Goal: Task Accomplishment & Management: Manage account settings

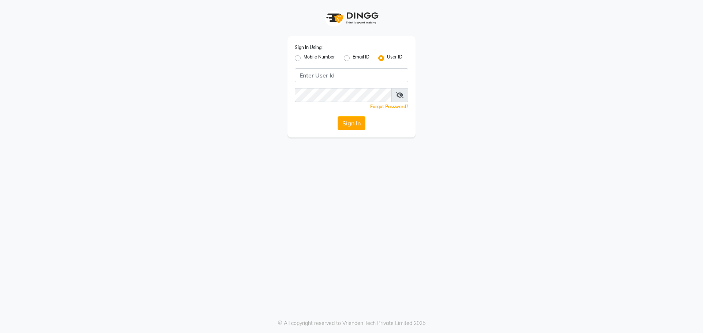
click at [303, 58] on label "Mobile Number" at bounding box center [318, 58] width 31 height 9
click at [303, 58] on input "Mobile Number" at bounding box center [305, 56] width 5 height 5
radio input "true"
radio input "false"
click at [343, 75] on input "Username" at bounding box center [363, 75] width 89 height 14
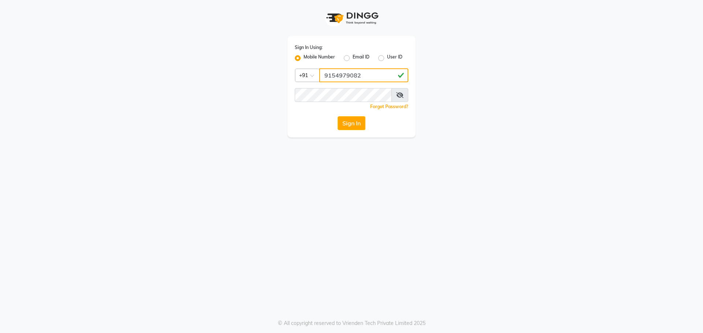
type input "9154979082"
click at [337, 116] on button "Sign In" at bounding box center [351, 123] width 28 height 14
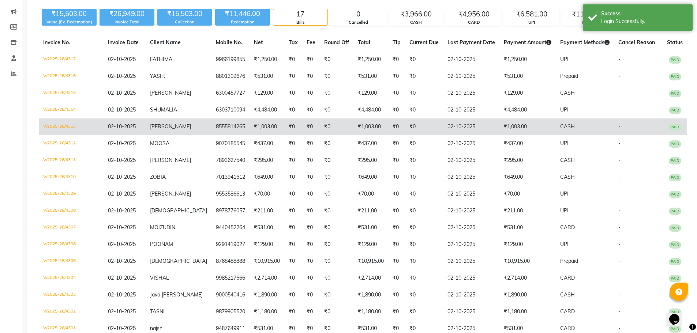
scroll to position [73, 0]
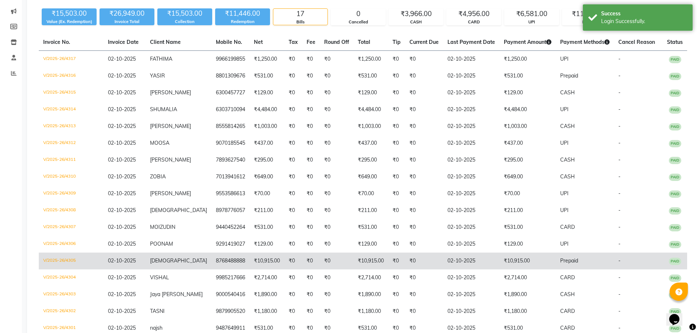
click at [66, 263] on td "V/2025-26/4305" at bounding box center [71, 261] width 65 height 17
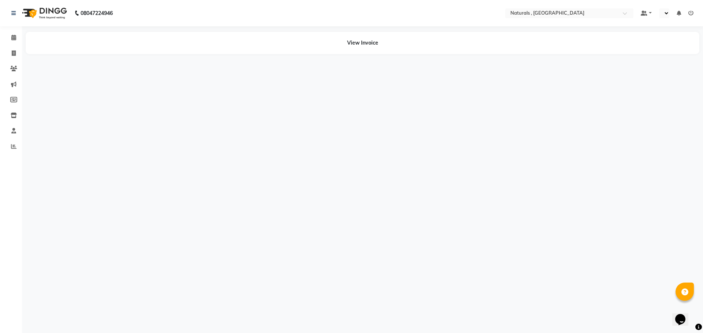
select select "en"
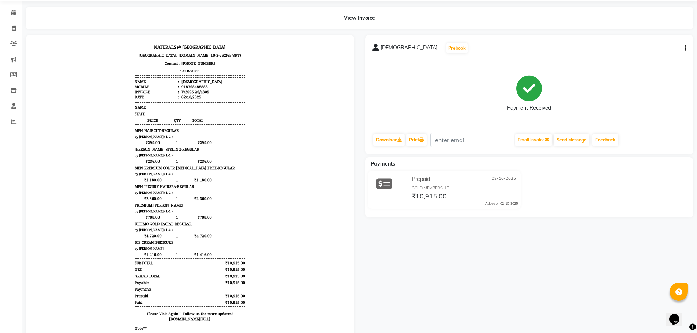
scroll to position [37, 0]
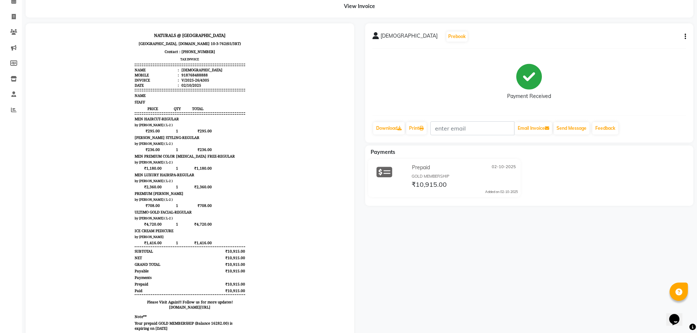
click at [685, 37] on icon "button" at bounding box center [685, 37] width 1 height 0
click at [646, 48] on div "Edit Invoice" at bounding box center [649, 50] width 50 height 9
select select "service"
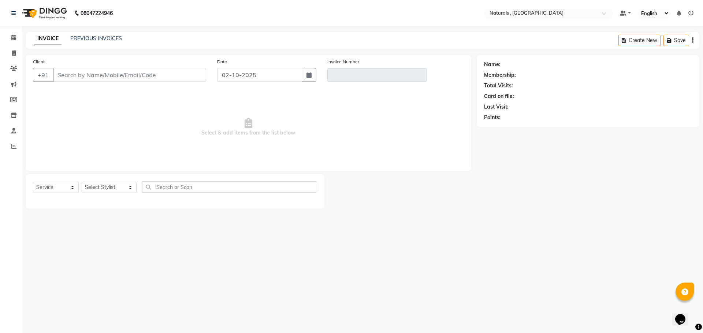
type input "8768488888"
type input "V/2025-26/4305"
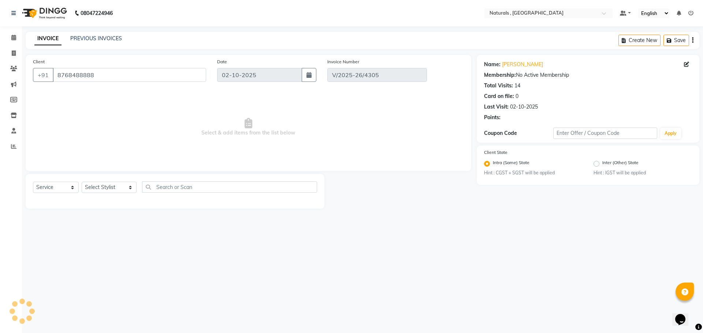
select select "select"
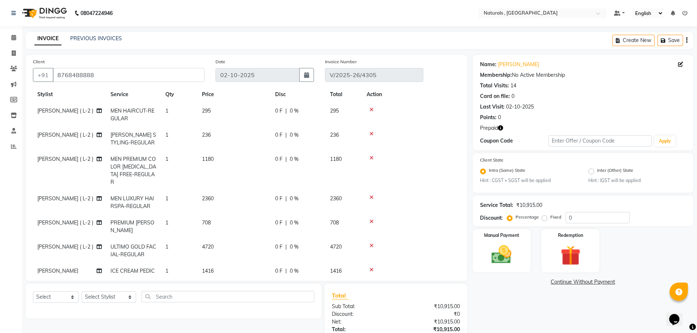
scroll to position [27, 0]
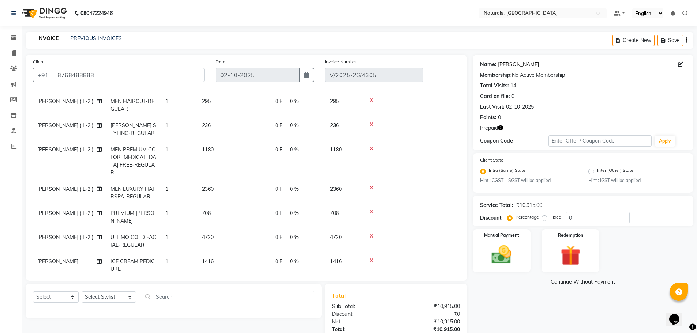
click at [512, 65] on link "Chaitanya" at bounding box center [518, 65] width 41 height 8
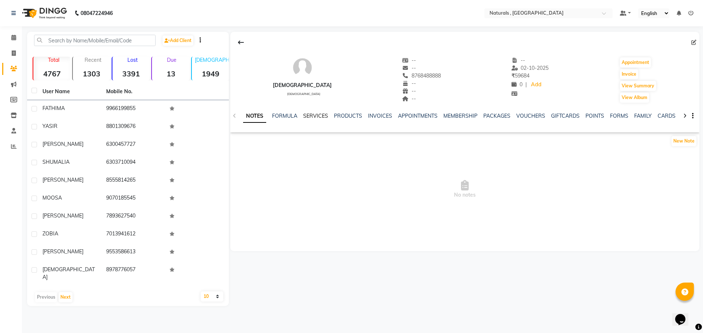
click at [310, 117] on link "SERVICES" at bounding box center [315, 116] width 25 height 7
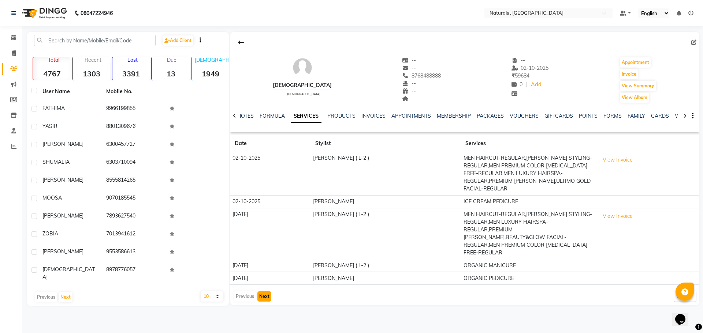
click at [270, 292] on button "Next" at bounding box center [264, 297] width 14 height 10
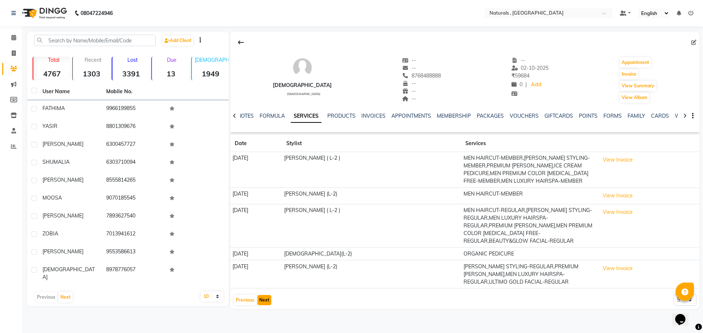
click at [262, 295] on button "Next" at bounding box center [264, 300] width 14 height 10
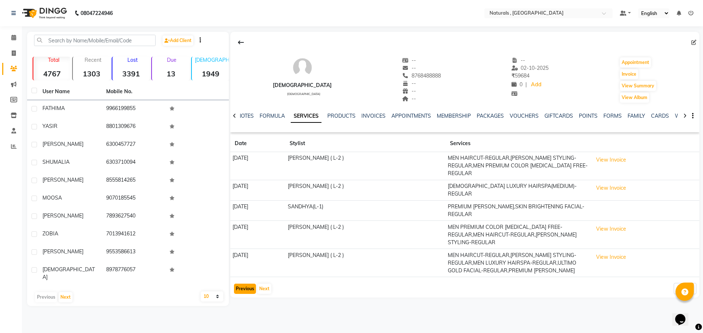
click at [244, 284] on button "Previous" at bounding box center [245, 289] width 22 height 10
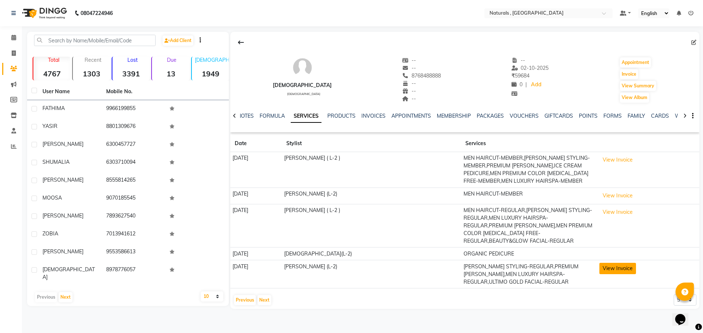
click at [616, 263] on button "View Invoice" at bounding box center [617, 268] width 37 height 11
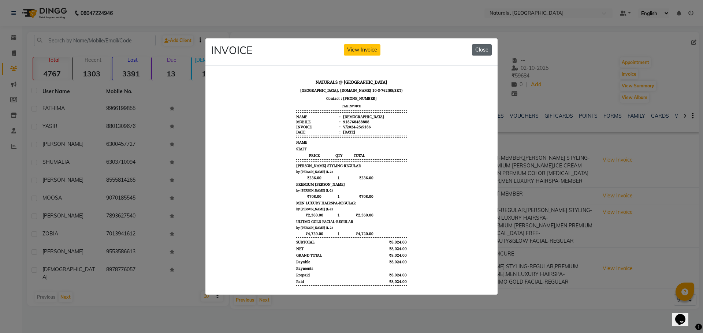
click at [478, 48] on button "Close" at bounding box center [482, 49] width 20 height 11
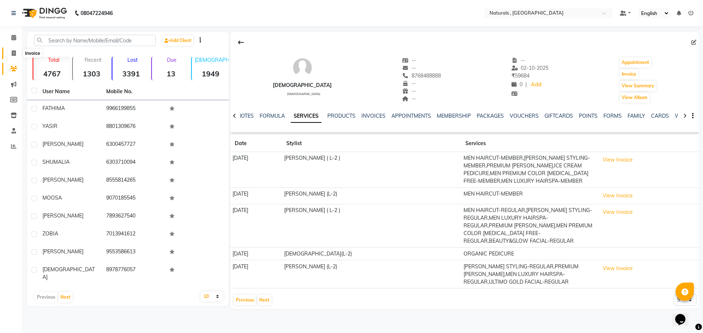
click at [12, 51] on icon at bounding box center [14, 53] width 4 height 5
select select "service"
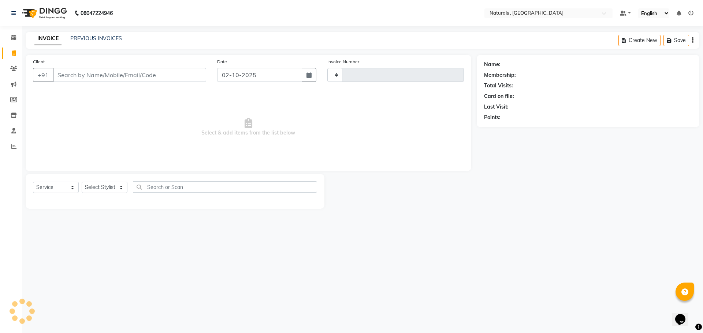
type input "4318"
select select "5818"
click at [89, 38] on link "PREVIOUS INVOICES" at bounding box center [96, 38] width 52 height 7
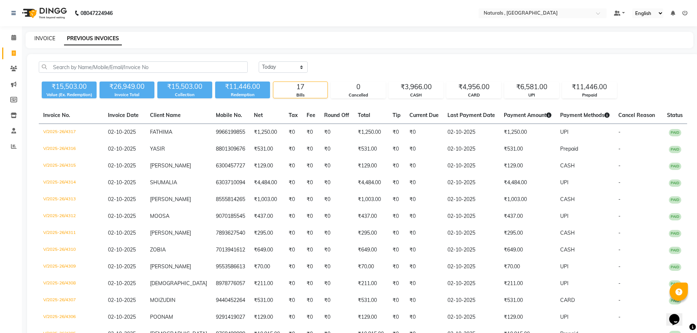
click at [50, 38] on link "INVOICE" at bounding box center [44, 38] width 21 height 7
select select "5818"
select select "service"
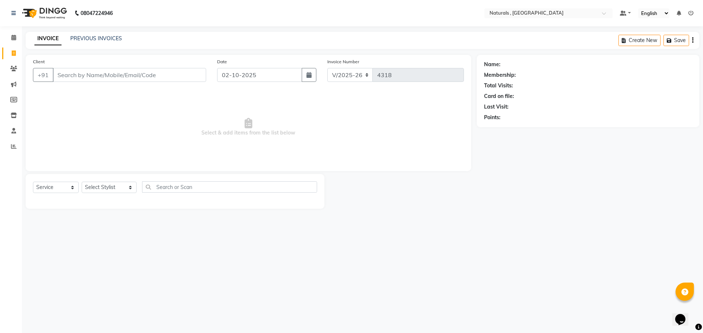
click at [519, 221] on div "08047224946 Select Location × Naturals , Vijay Nagar Colony Default Panel My Pa…" at bounding box center [351, 166] width 703 height 333
click at [119, 187] on select "Select Stylist ASFIYA (L-3) BHAGYA SHREE GM JAGDISH (L-2) KARIM ( L-2 ) MEHARBA…" at bounding box center [109, 187] width 55 height 11
select select "40756"
click at [82, 182] on select "Select Stylist ASFIYA (L-3) BHAGYA SHREE GM JAGDISH (L-2) KARIM ( L-2 ) MEHARBA…" at bounding box center [109, 187] width 55 height 11
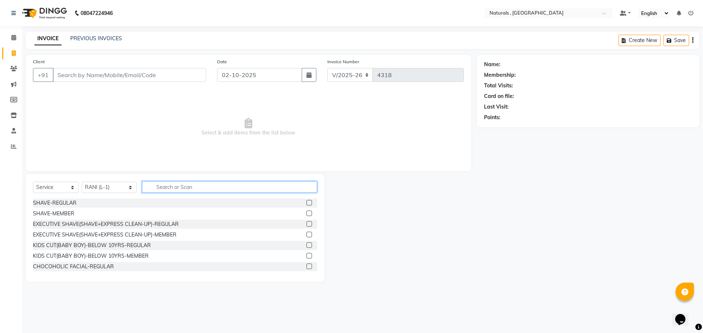
click at [192, 185] on input "text" at bounding box center [229, 187] width 175 height 11
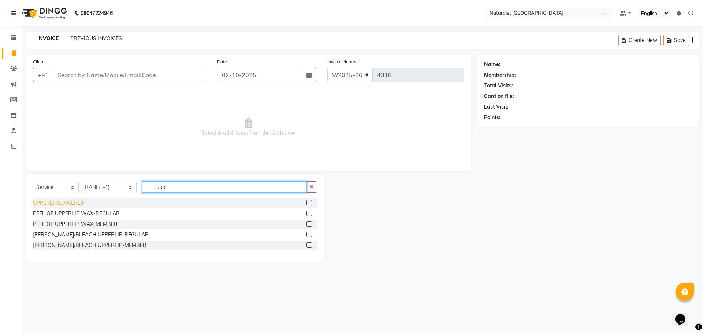
type input "upp"
click at [74, 202] on div "UPPERLIP/LOWERLIP" at bounding box center [59, 203] width 52 height 8
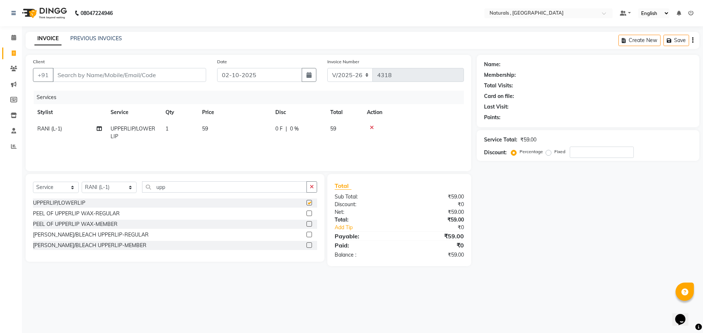
checkbox input "false"
click at [194, 74] on input "Client" at bounding box center [129, 75] width 153 height 14
type input "9"
type input "0"
type input "9654251865"
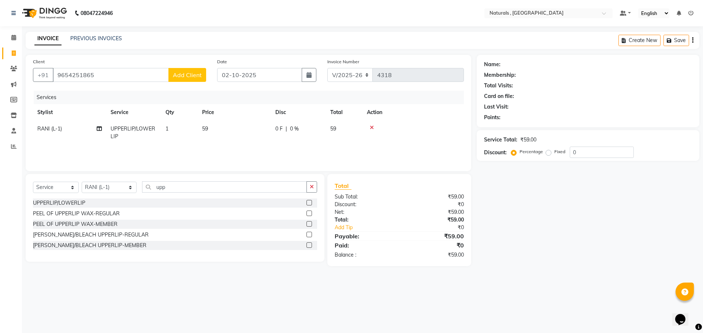
click at [195, 74] on span "Add Client" at bounding box center [187, 74] width 29 height 7
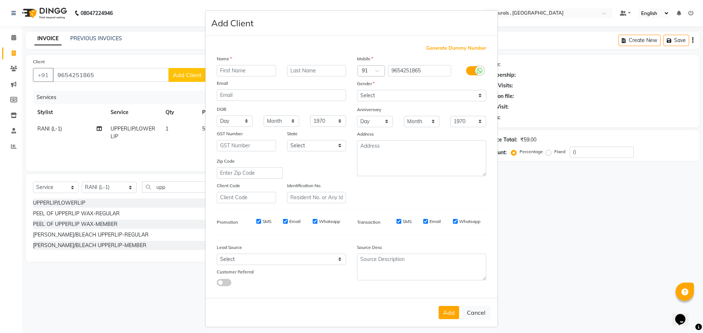
click at [243, 68] on input "text" at bounding box center [246, 70] width 59 height 11
type input "a"
type input "[PERSON_NAME]"
click at [378, 94] on select "Select Male Female Other Prefer Not To Say" at bounding box center [421, 95] width 129 height 11
select select "[DEMOGRAPHIC_DATA]"
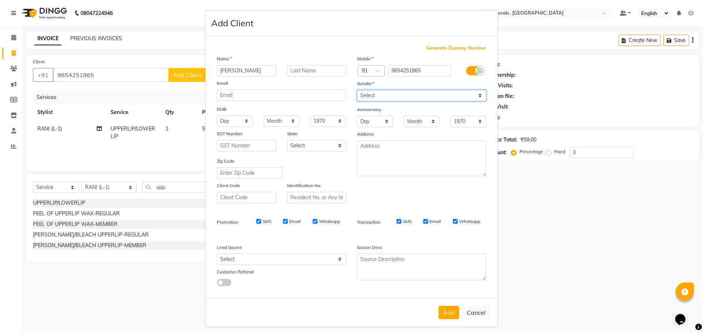
click at [357, 90] on select "Select [DEMOGRAPHIC_DATA] [DEMOGRAPHIC_DATA] Other Prefer Not To Say" at bounding box center [421, 95] width 129 height 11
click at [449, 314] on button "Add" at bounding box center [448, 312] width 20 height 13
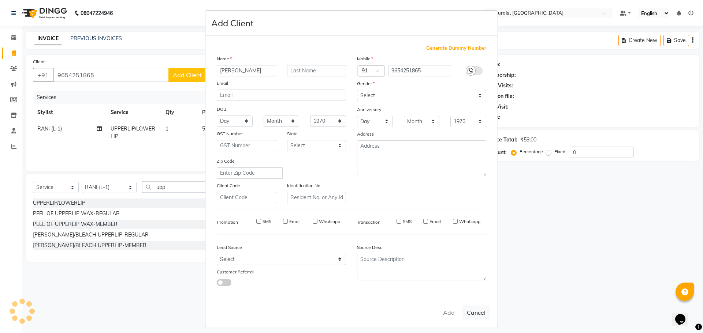
select select
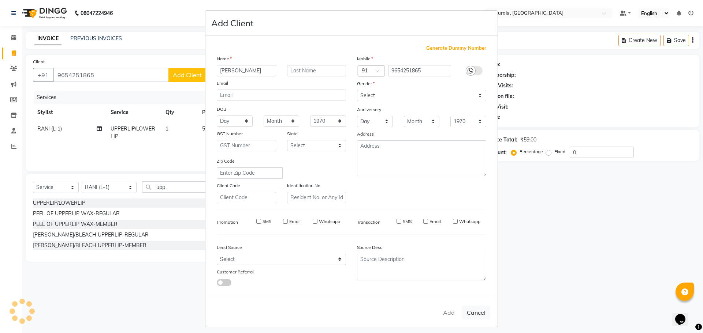
select select
checkbox input "false"
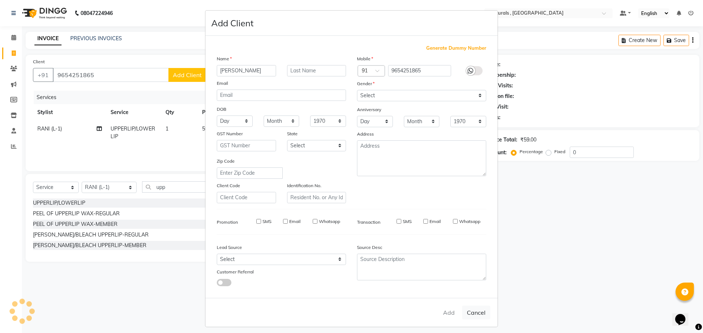
checkbox input "false"
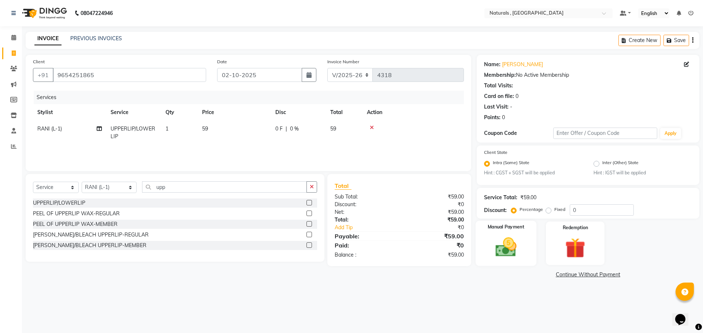
click at [497, 249] on img at bounding box center [506, 248] width 34 height 24
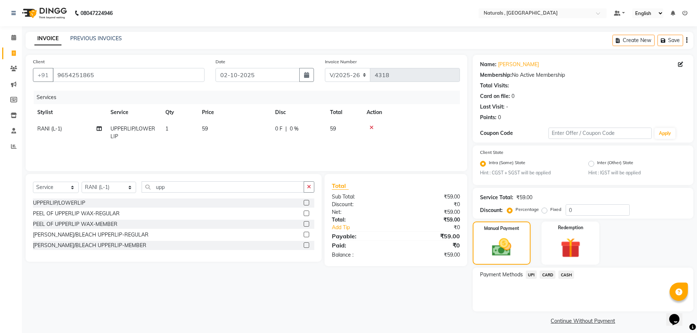
click at [532, 274] on span "UPI" at bounding box center [531, 275] width 11 height 8
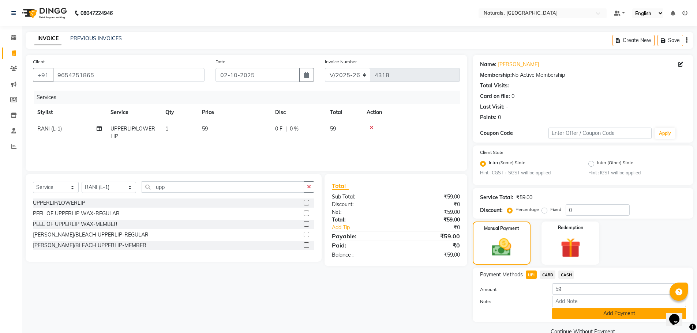
click at [581, 316] on button "Add Payment" at bounding box center [619, 313] width 134 height 11
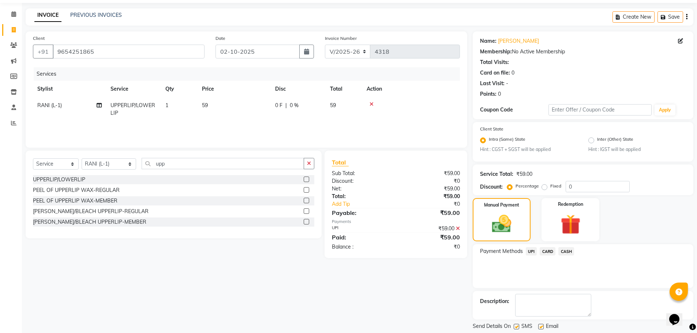
scroll to position [37, 0]
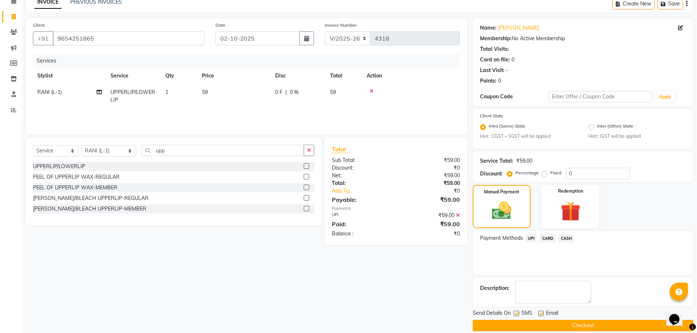
click at [560, 325] on button "Checkout" at bounding box center [583, 325] width 221 height 11
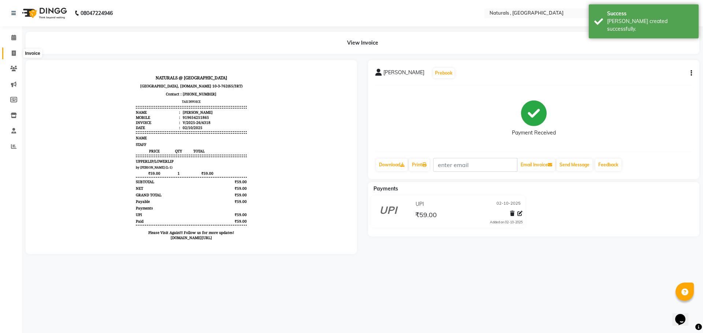
click at [15, 53] on icon at bounding box center [14, 53] width 4 height 5
select select "service"
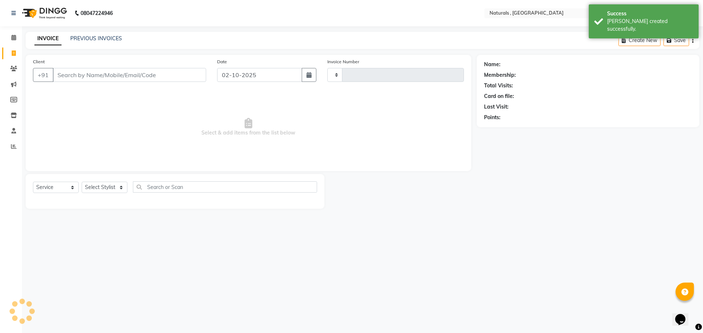
type input "4319"
select select "5818"
click at [114, 40] on link "PREVIOUS INVOICES" at bounding box center [96, 38] width 52 height 7
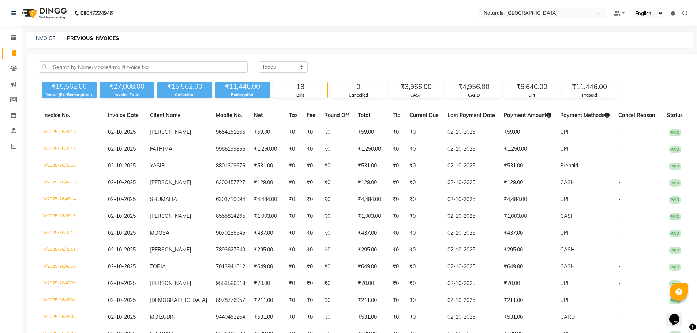
click at [243, 4] on nav "08047224946 Select Location × Naturals , Vijay Nagar Colony Default Panel My Pa…" at bounding box center [348, 13] width 697 height 26
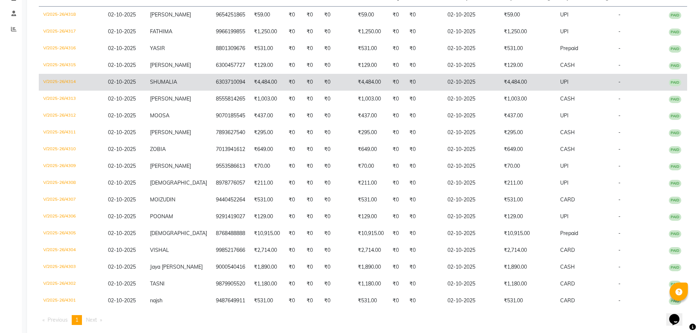
scroll to position [134, 0]
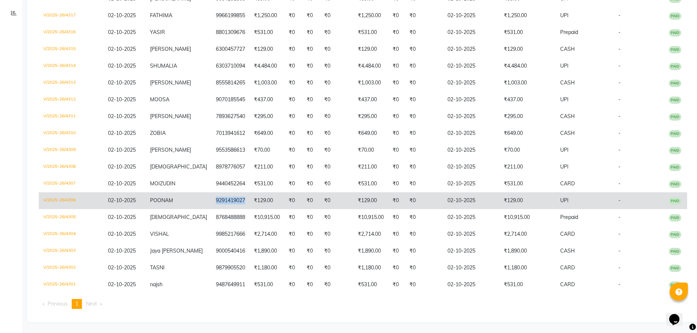
drag, startPoint x: 233, startPoint y: 200, endPoint x: 199, endPoint y: 200, distance: 34.0
click at [212, 200] on td "9291419027" at bounding box center [231, 200] width 38 height 17
copy td "9291419027"
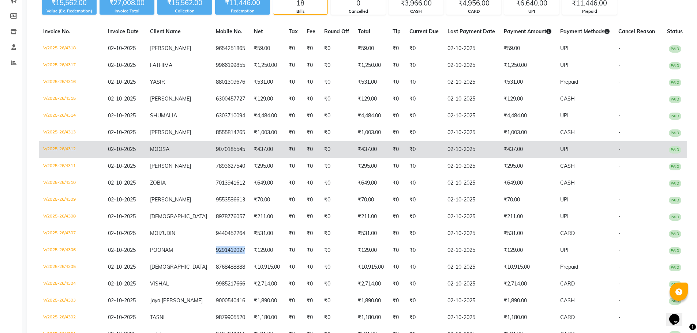
scroll to position [0, 0]
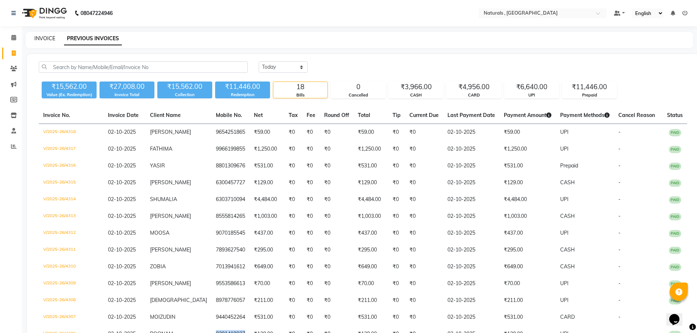
click at [44, 37] on link "INVOICE" at bounding box center [44, 38] width 21 height 7
select select "5818"
select select "service"
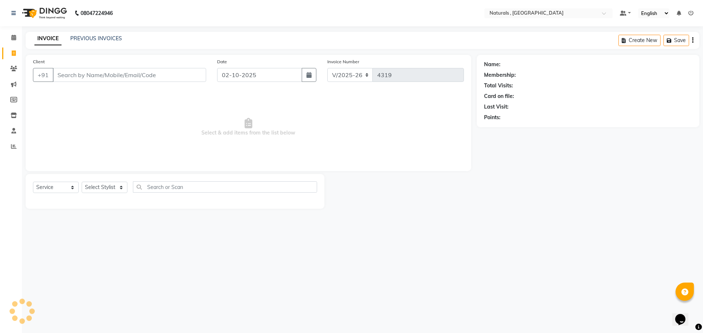
click at [83, 79] on input "Client" at bounding box center [129, 75] width 153 height 14
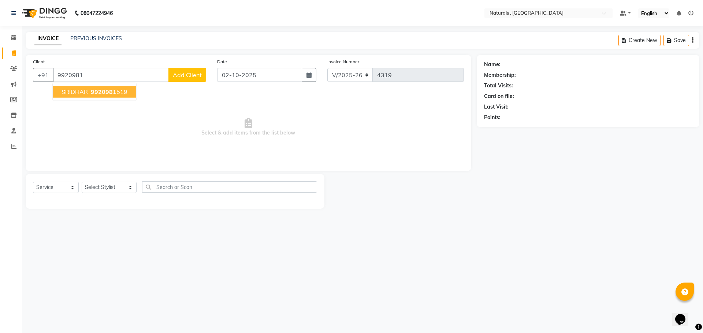
click at [87, 87] on button "SRIDHAR 9920981 519" at bounding box center [94, 92] width 83 height 12
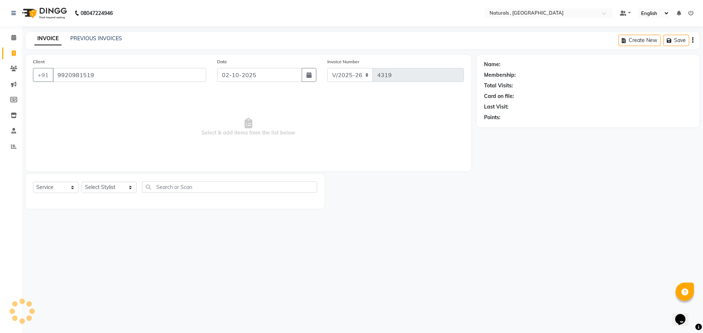
type input "9920981519"
click at [113, 185] on select "Select Stylist ASFIYA (L-3) BHAGYA SHREE GM [PERSON_NAME] (L-2) [PERSON_NAME] (…" at bounding box center [109, 187] width 55 height 11
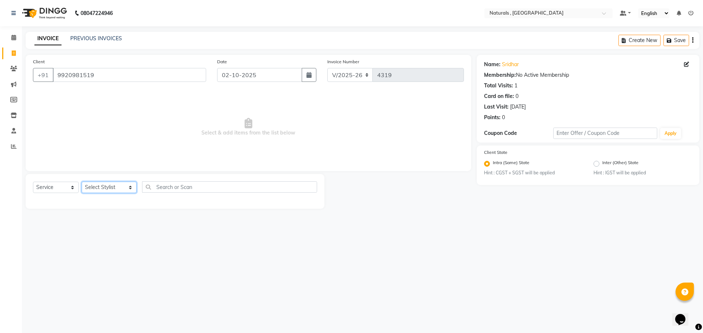
select select "78703"
click at [82, 182] on select "Select Stylist ASFIYA (L-3) BHAGYA SHREE GM [PERSON_NAME] (L-2) [PERSON_NAME] (…" at bounding box center [109, 187] width 55 height 11
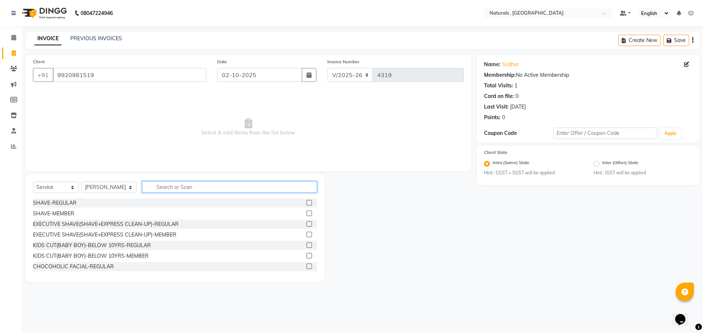
click at [179, 184] on input "text" at bounding box center [229, 187] width 175 height 11
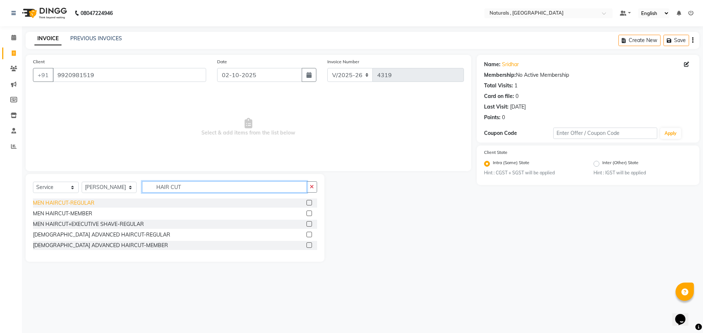
type input "HAIR CUT"
click at [83, 202] on div "MEN HAIRCUT-REGULAR" at bounding box center [63, 203] width 61 height 8
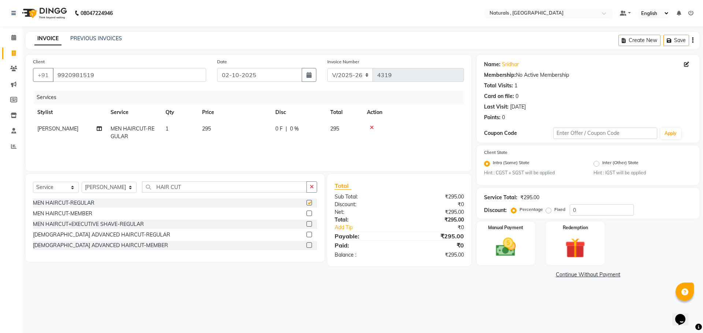
checkbox input "false"
click at [217, 177] on div "Select Service Product Membership Package Voucher Prepaid Gift Card Select Styl…" at bounding box center [175, 218] width 299 height 88
click at [202, 187] on input "HAIR CUT" at bounding box center [224, 187] width 165 height 11
click at [202, 189] on input "HAIR CUT" at bounding box center [224, 187] width 165 height 11
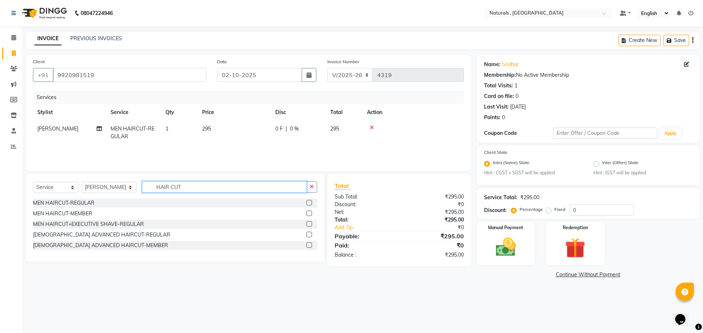
click at [194, 185] on input "HAIR CUT" at bounding box center [224, 187] width 165 height 11
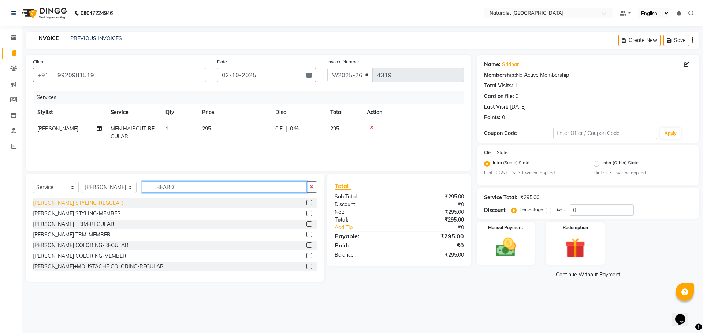
type input "BEARD"
click at [72, 204] on div "[PERSON_NAME] STYLING-REGULAR" at bounding box center [78, 203] width 90 height 8
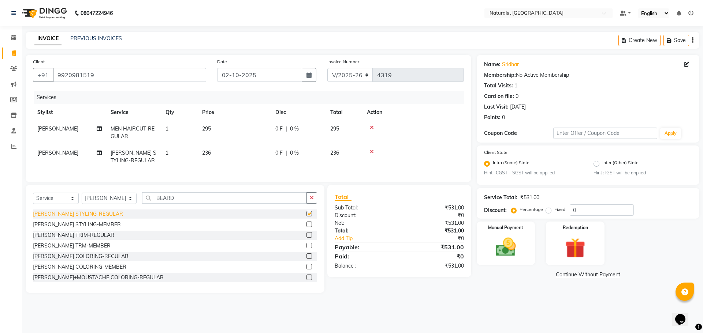
checkbox input "false"
click at [517, 248] on img at bounding box center [506, 248] width 34 height 24
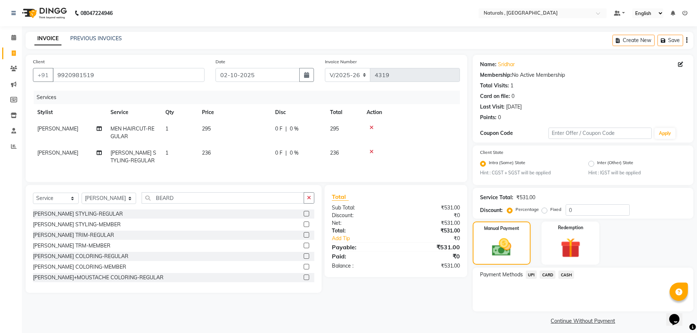
click at [567, 276] on span "CASH" at bounding box center [566, 275] width 16 height 8
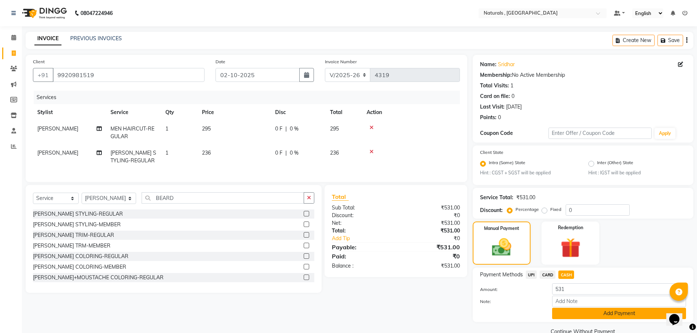
click at [578, 311] on button "Add Payment" at bounding box center [619, 313] width 134 height 11
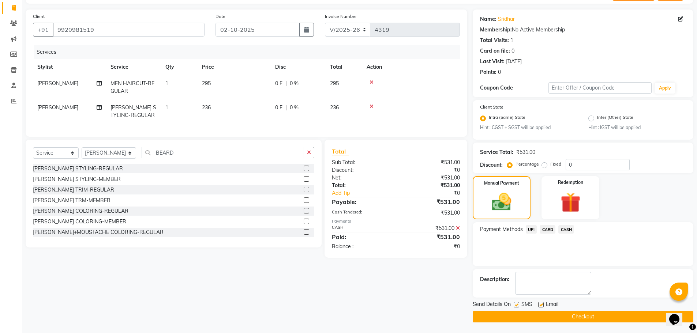
scroll to position [46, 0]
click at [577, 314] on button "Checkout" at bounding box center [583, 316] width 221 height 11
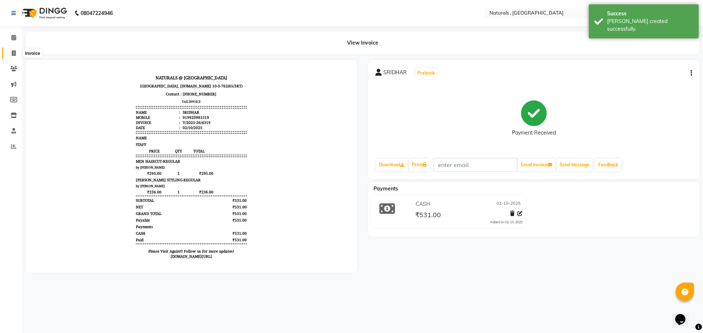
click at [8, 55] on span at bounding box center [13, 53] width 13 height 8
select select "service"
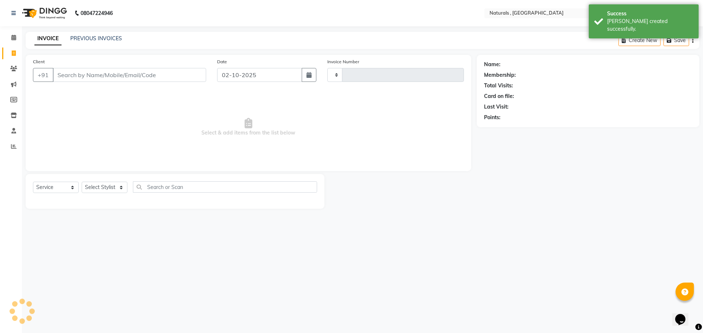
type input "4320"
select select "5818"
click at [108, 76] on input "Client" at bounding box center [129, 75] width 153 height 14
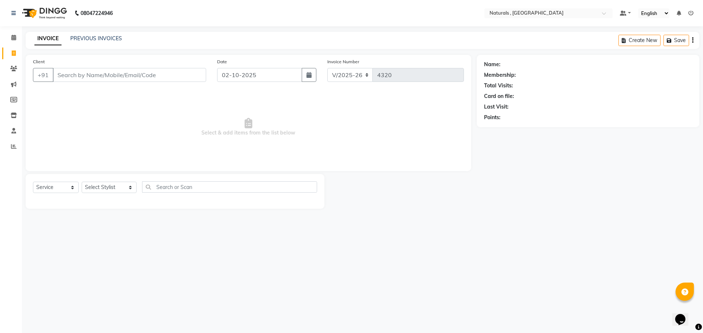
click at [108, 76] on input "Client" at bounding box center [129, 75] width 153 height 14
click at [108, 91] on span "903055242" at bounding box center [101, 91] width 33 height 7
type input "9030552426"
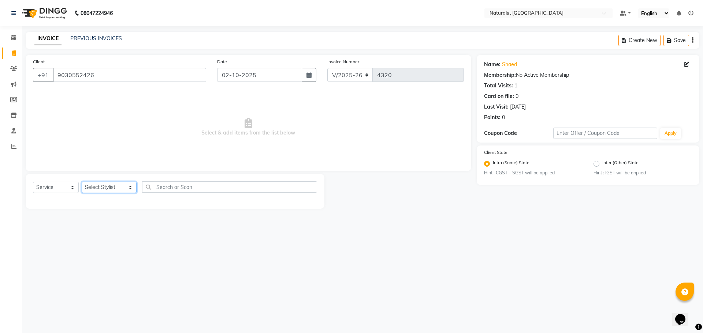
click at [123, 186] on select "Select Stylist ASFIYA (L-3) BHAGYA SHREE GM [PERSON_NAME] (L-2) [PERSON_NAME] (…" at bounding box center [109, 187] width 55 height 11
select select "40710"
click at [82, 182] on select "Select Stylist ASFIYA (L-3) BHAGYA SHREE GM [PERSON_NAME] (L-2) [PERSON_NAME] (…" at bounding box center [109, 187] width 55 height 11
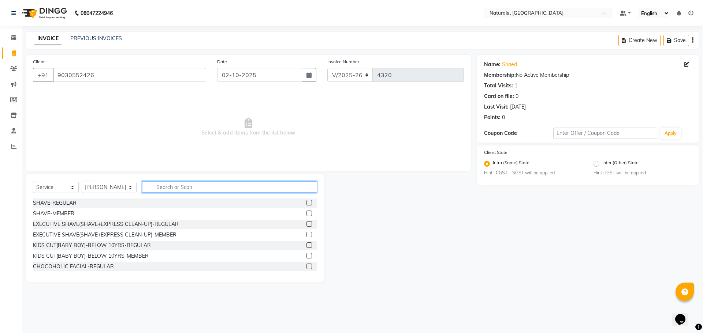
click at [192, 183] on input "text" at bounding box center [229, 187] width 175 height 11
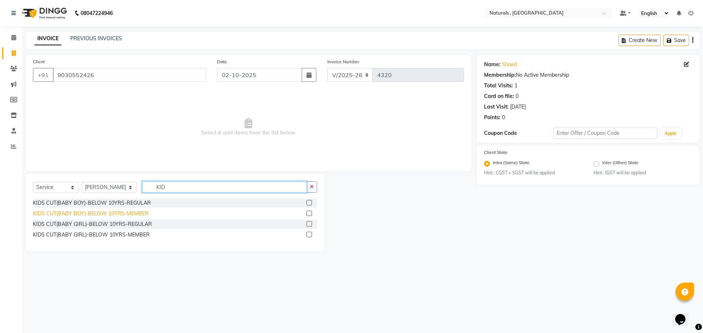
type input "KID"
click at [123, 214] on div "KIDS CUT(BABY BOY)-BELOW 10YRS-MEMBER" at bounding box center [91, 214] width 116 height 8
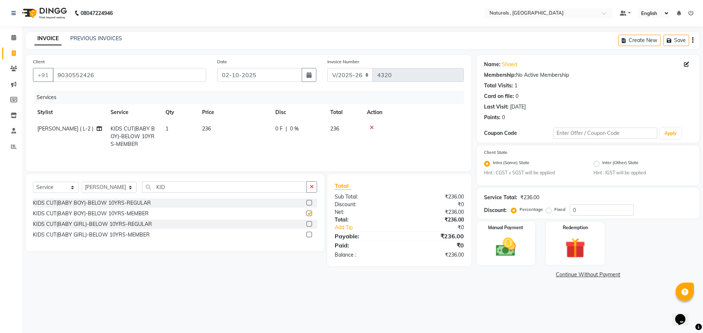
checkbox input "false"
click at [501, 238] on img at bounding box center [506, 248] width 34 height 24
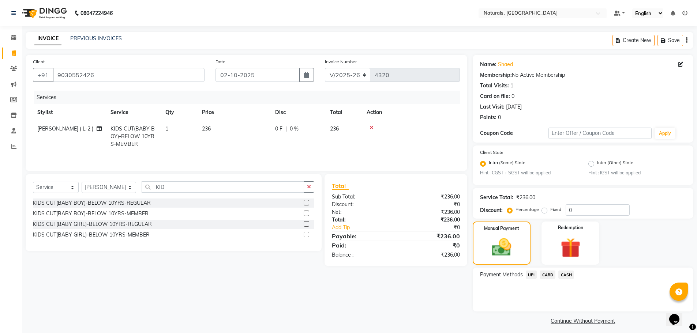
click at [533, 276] on span "UPI" at bounding box center [531, 275] width 11 height 8
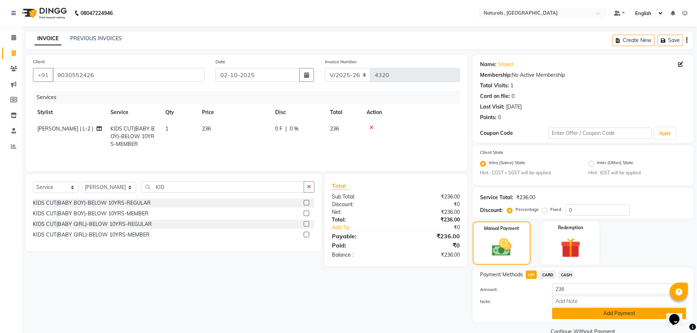
click at [571, 315] on button "Add Payment" at bounding box center [619, 313] width 134 height 11
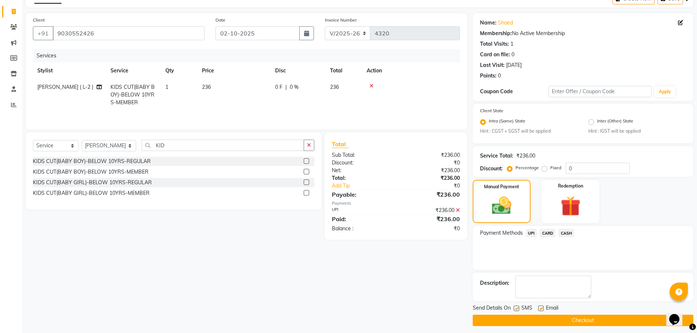
scroll to position [46, 0]
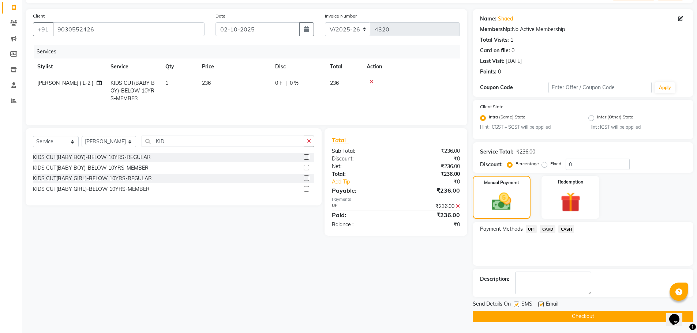
click at [571, 315] on button "Checkout" at bounding box center [583, 316] width 221 height 11
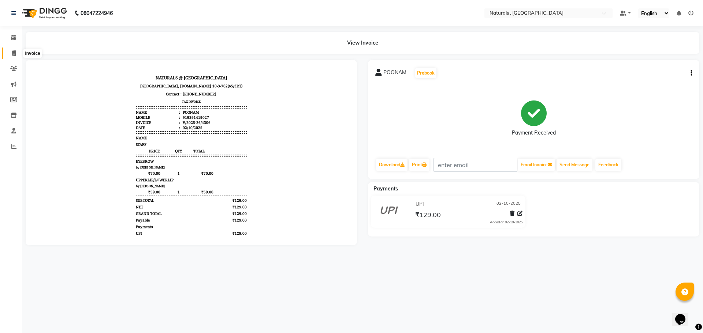
click at [10, 56] on span at bounding box center [13, 53] width 13 height 8
select select "5818"
select select "service"
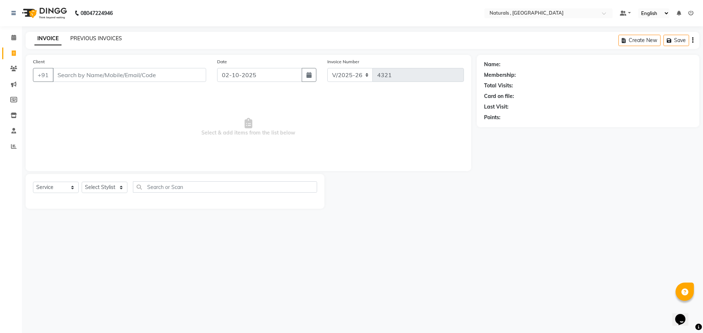
click at [91, 39] on link "PREVIOUS INVOICES" at bounding box center [96, 38] width 52 height 7
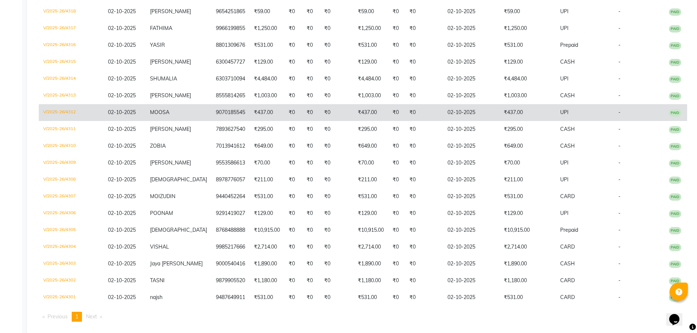
scroll to position [167, 0]
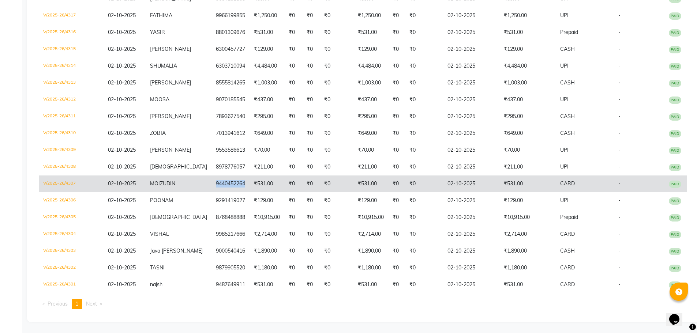
drag, startPoint x: 234, startPoint y: 183, endPoint x: 203, endPoint y: 183, distance: 31.5
click at [212, 183] on td "9440452264" at bounding box center [231, 184] width 38 height 17
copy td "9440452264"
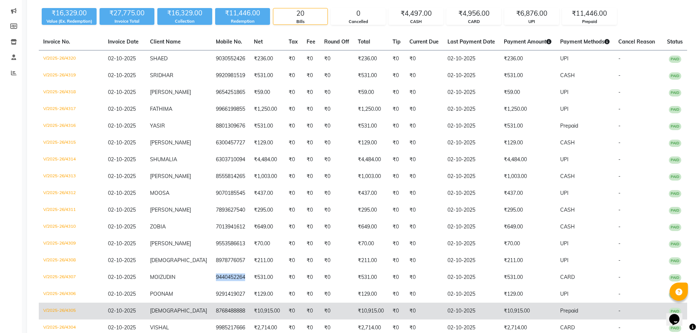
scroll to position [57, 0]
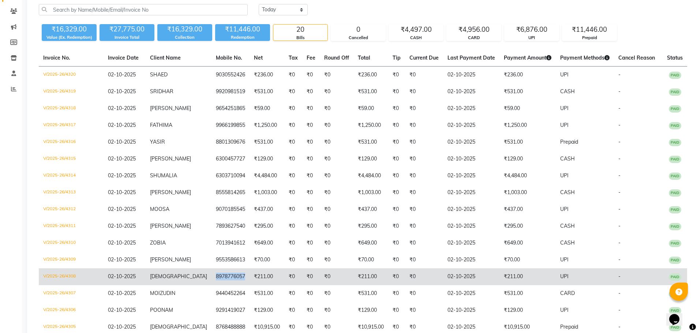
drag, startPoint x: 233, startPoint y: 278, endPoint x: 201, endPoint y: 275, distance: 31.6
click at [212, 275] on td "8978776057" at bounding box center [231, 277] width 38 height 17
copy td "8978776057"
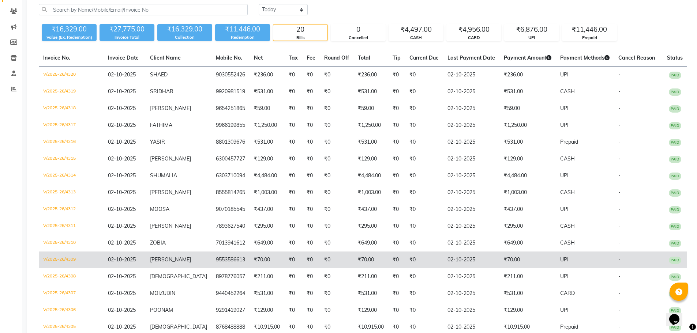
click at [231, 260] on td "9553586613" at bounding box center [231, 260] width 38 height 17
drag, startPoint x: 233, startPoint y: 261, endPoint x: 201, endPoint y: 262, distance: 32.6
click at [212, 262] on td "9553586613" at bounding box center [231, 260] width 38 height 17
copy td "9553586613"
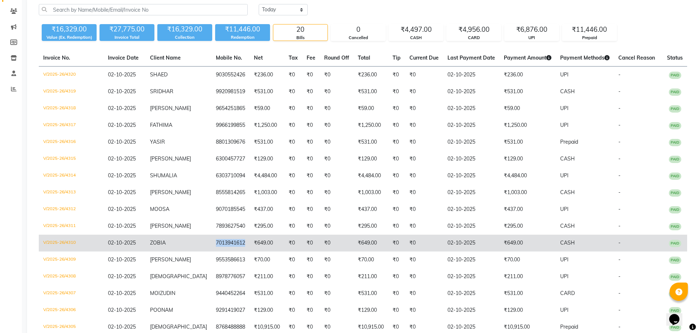
drag, startPoint x: 232, startPoint y: 244, endPoint x: 202, endPoint y: 244, distance: 30.0
click at [212, 244] on td "7013941612" at bounding box center [231, 243] width 38 height 17
copy td "7013941612"
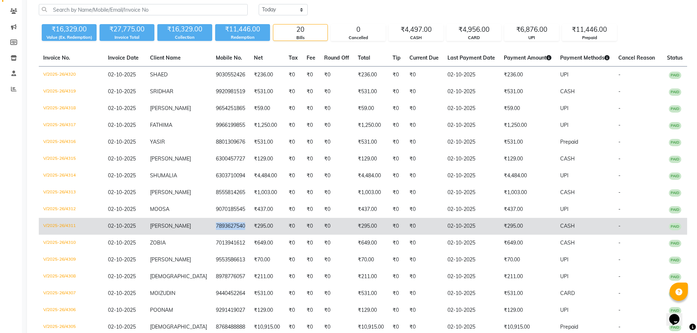
drag, startPoint x: 234, startPoint y: 226, endPoint x: 202, endPoint y: 226, distance: 32.2
click at [212, 226] on td "7893627540" at bounding box center [231, 226] width 38 height 17
copy td "7893627540"
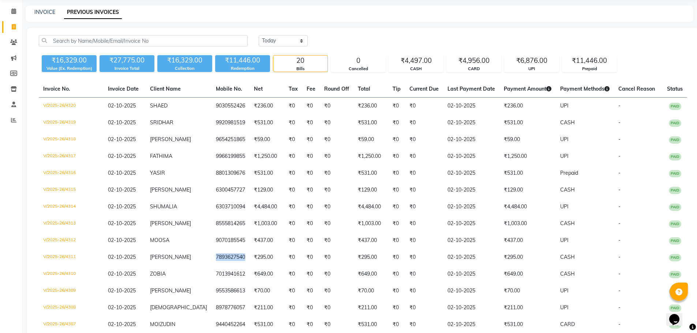
scroll to position [0, 0]
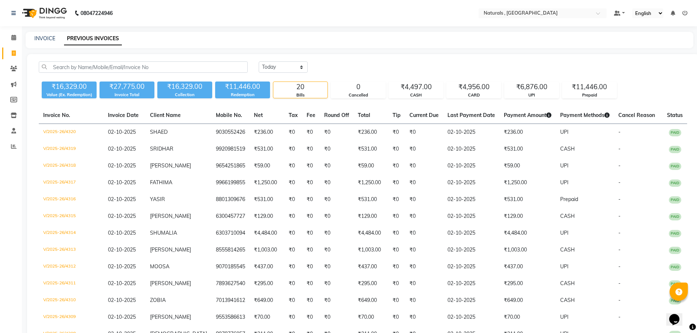
click at [52, 31] on div "08047224946 Select Location × Naturals , Vijay Nagar Colony Default Panel My Pa…" at bounding box center [348, 250] width 697 height 501
click at [49, 37] on link "INVOICE" at bounding box center [44, 38] width 21 height 7
select select "service"
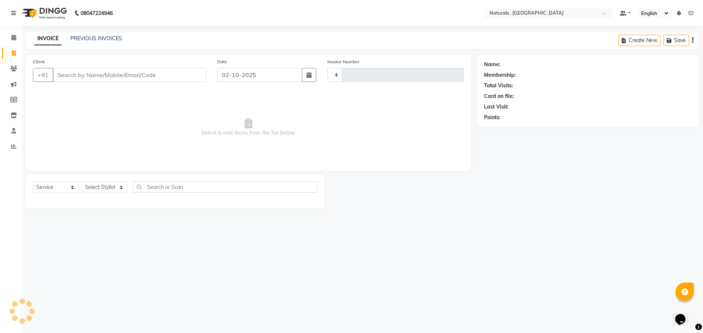
click at [76, 70] on input "Client" at bounding box center [129, 75] width 153 height 14
type input "4321"
select select "5818"
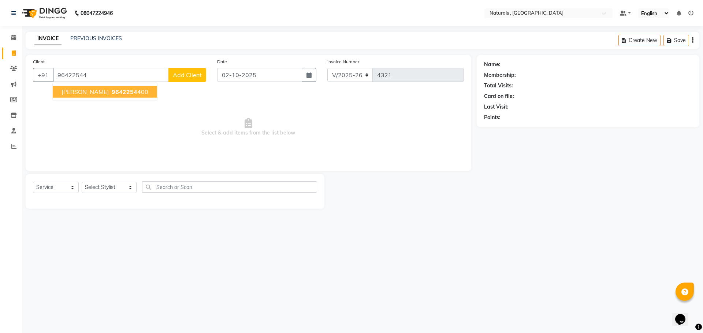
click at [108, 96] on button "VIMALA 96422544 00" at bounding box center [105, 92] width 104 height 12
type input "9642254400"
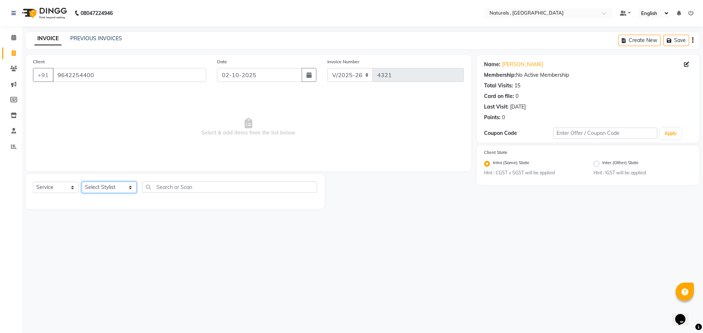
click at [125, 185] on select "Select Stylist ASFIYA (L-3) BHAGYA SHREE GM JAGDISH (L-2) KARIM ( L-2 ) MEHARBA…" at bounding box center [109, 187] width 55 height 11
select select "86727"
click at [82, 182] on select "Select Stylist ASFIYA (L-3) BHAGYA SHREE GM JAGDISH (L-2) KARIM ( L-2 ) MEHARBA…" at bounding box center [109, 187] width 55 height 11
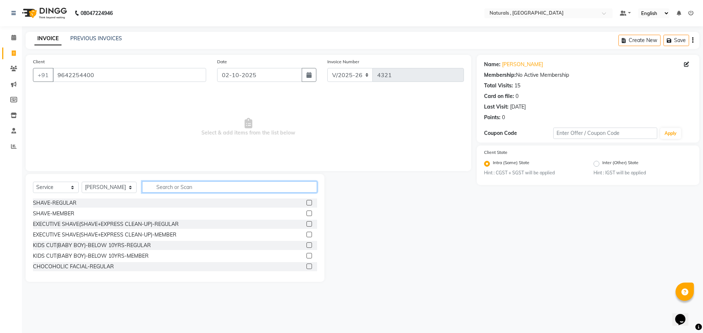
click at [176, 189] on input "text" at bounding box center [229, 187] width 175 height 11
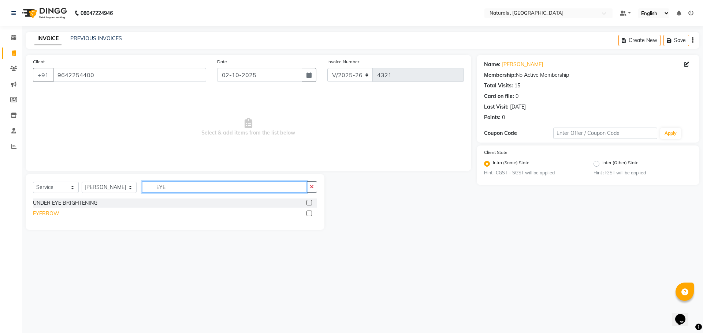
type input "EYE"
click at [46, 213] on div "EYEBROW" at bounding box center [46, 214] width 26 height 8
checkbox input "false"
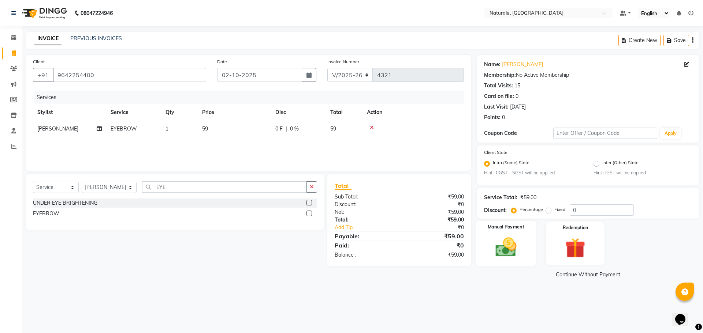
click at [528, 244] on div "Manual Payment" at bounding box center [505, 243] width 61 height 45
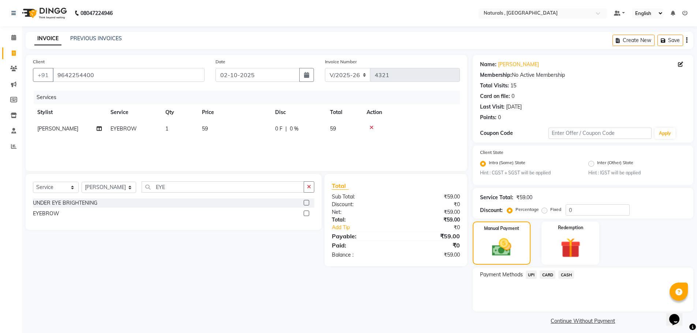
drag, startPoint x: 238, startPoint y: 286, endPoint x: 208, endPoint y: 180, distance: 110.5
click at [238, 284] on div "Client +91 9642254400 Date 02-10-2025 Invoice Number V/2025 V/2025-26 4321 Serv…" at bounding box center [246, 191] width 453 height 272
click at [212, 127] on td "59" at bounding box center [234, 129] width 73 height 16
select select "86727"
click at [261, 133] on input "59" at bounding box center [268, 130] width 64 height 11
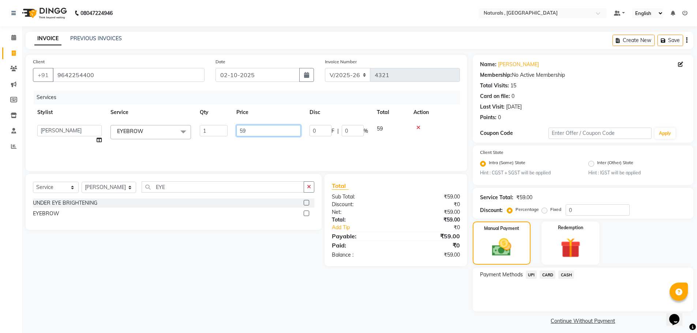
type input "5"
type input "70"
click at [445, 304] on div "Client +91 9642254400 Date 02-10-2025 Invoice Number V/2025 V/2025-26 4321 Serv…" at bounding box center [246, 191] width 453 height 272
click at [567, 276] on span "CASH" at bounding box center [566, 275] width 16 height 8
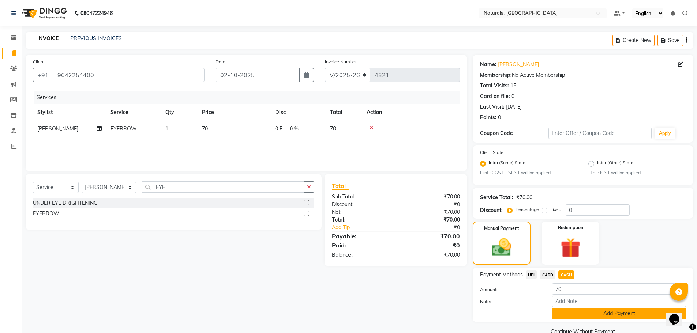
click at [583, 313] on button "Add Payment" at bounding box center [619, 313] width 134 height 11
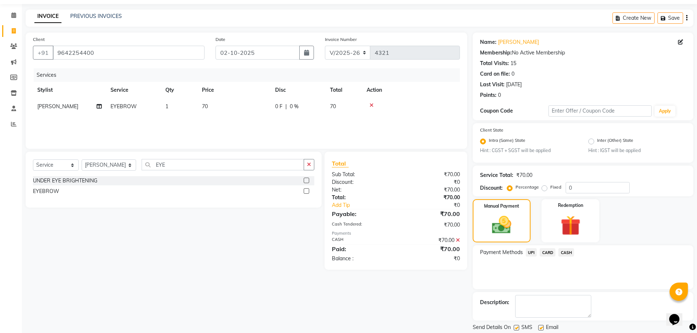
scroll to position [46, 0]
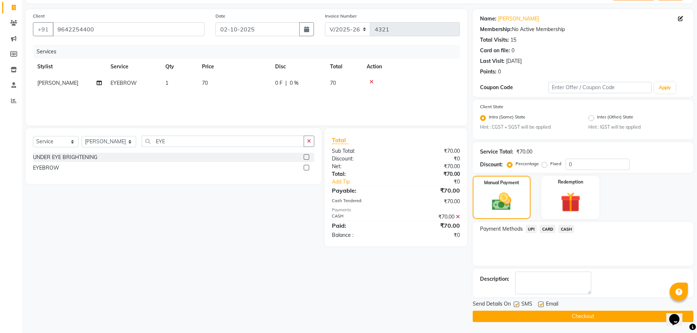
click at [583, 313] on button "Checkout" at bounding box center [583, 316] width 221 height 11
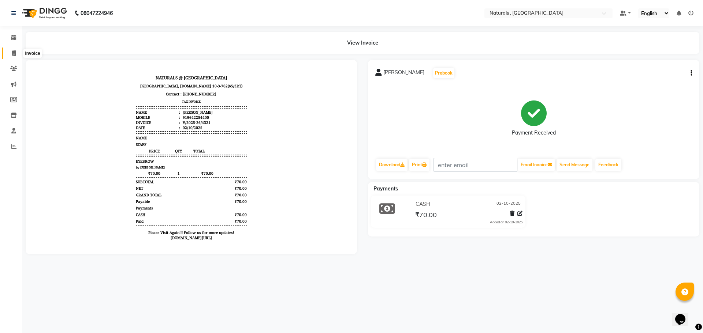
click at [13, 53] on icon at bounding box center [14, 53] width 4 height 5
select select "service"
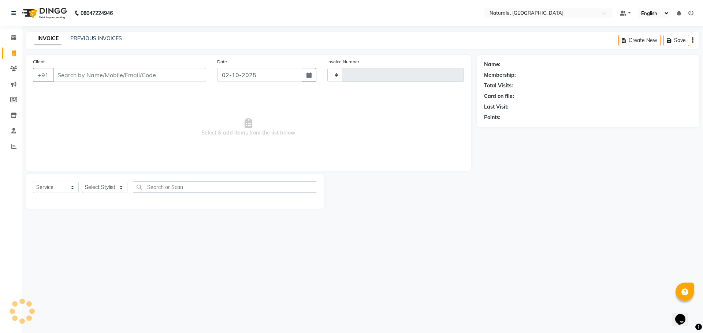
type input "4322"
select select "5818"
click at [83, 37] on link "PREVIOUS INVOICES" at bounding box center [96, 38] width 52 height 7
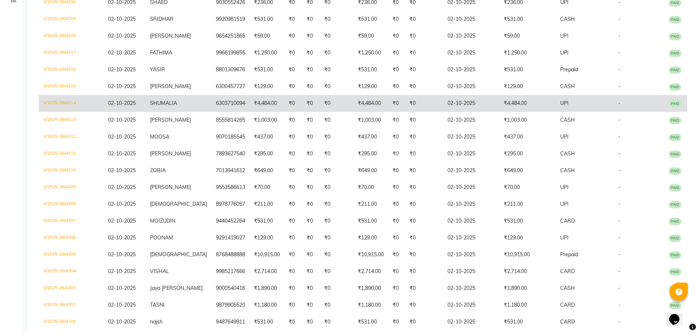
scroll to position [37, 0]
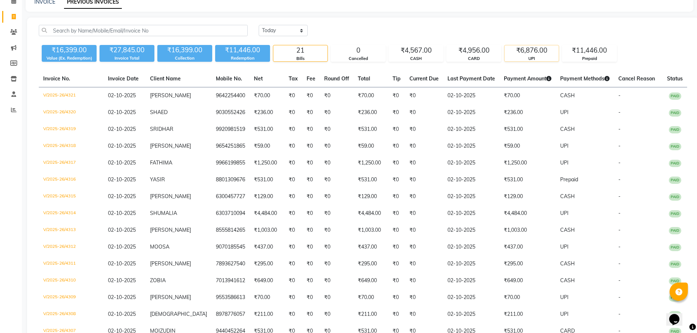
click at [543, 57] on div "UPI" at bounding box center [532, 59] width 54 height 6
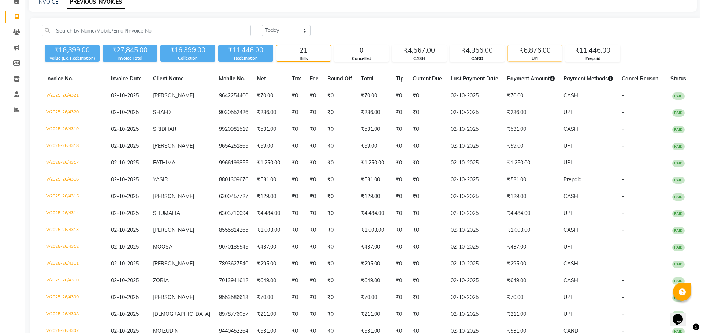
scroll to position [0, 0]
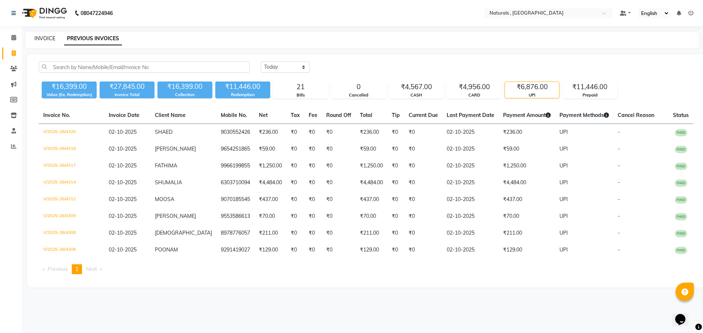
click at [44, 39] on link "INVOICE" at bounding box center [44, 38] width 21 height 7
select select "5818"
select select "service"
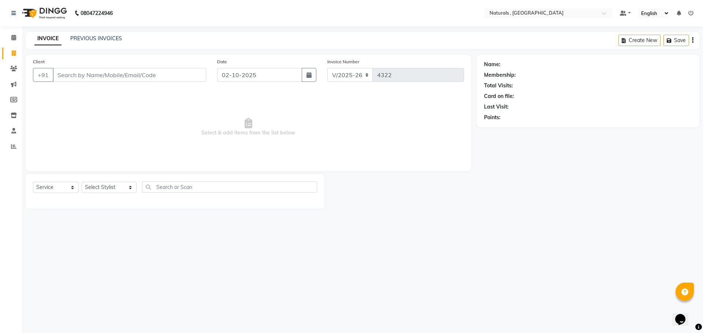
click at [101, 34] on div "INVOICE PREVIOUS INVOICES Create New Save" at bounding box center [362, 40] width 673 height 17
click at [100, 38] on link "PREVIOUS INVOICES" at bounding box center [96, 38] width 52 height 7
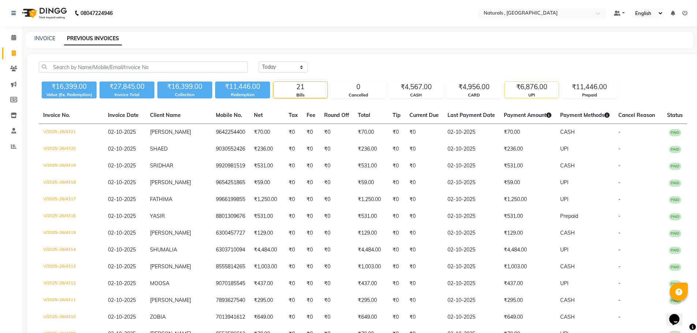
click at [535, 90] on div "₹6,876.00" at bounding box center [532, 87] width 54 height 10
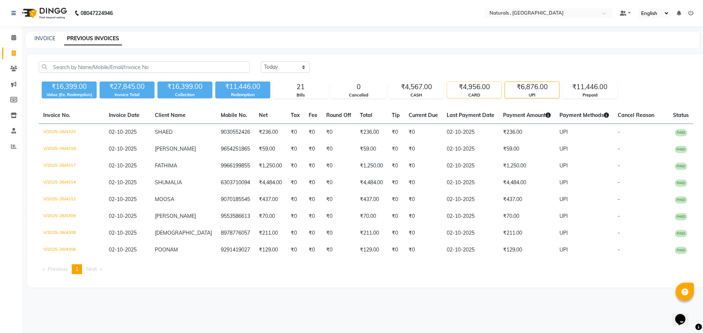
click at [482, 93] on div "CARD" at bounding box center [474, 95] width 54 height 6
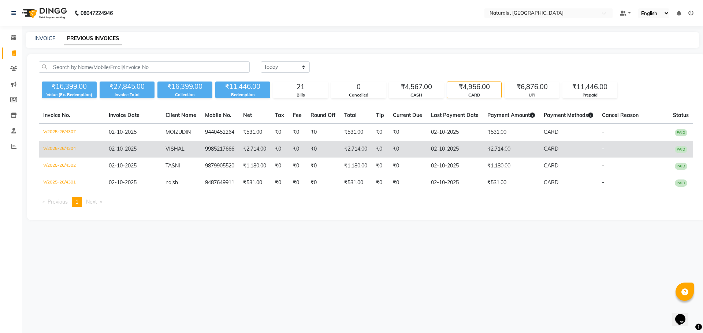
click at [67, 147] on td "V/2025-26/4304" at bounding box center [72, 149] width 66 height 17
click at [62, 147] on td "V/2025-26/4304" at bounding box center [72, 149] width 66 height 17
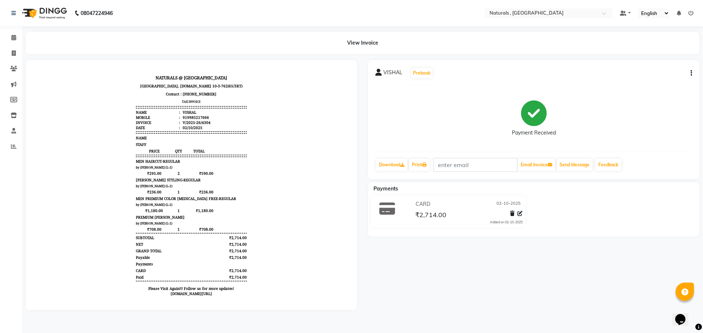
click at [692, 74] on div "VISHAL Prebook Payment Received Download Print Email Invoice Send Message Feedb…" at bounding box center [533, 119] width 331 height 119
click at [689, 74] on button "button" at bounding box center [689, 74] width 4 height 8
click at [659, 87] on div "Edit Invoice" at bounding box center [654, 86] width 50 height 9
select select "service"
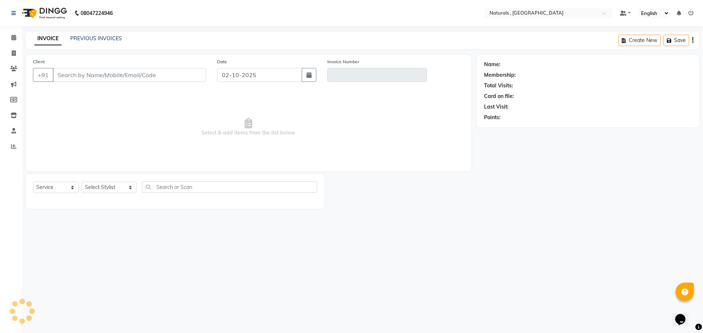
type input "9985217666"
type input "V/2025-26/4304"
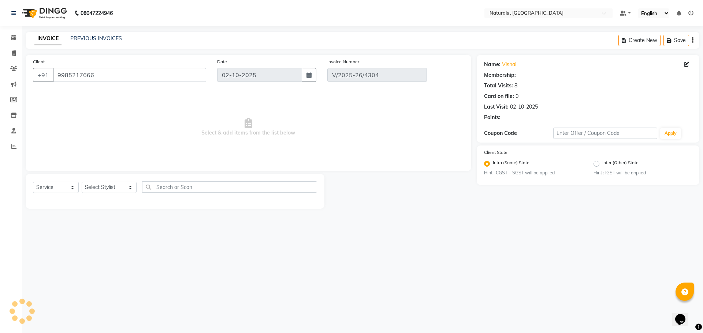
select select "select"
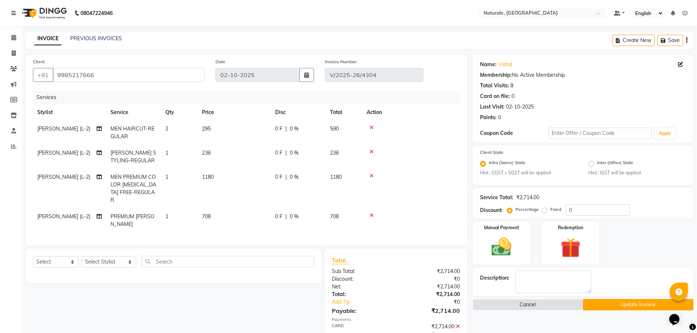
click at [371, 127] on icon at bounding box center [372, 127] width 4 height 5
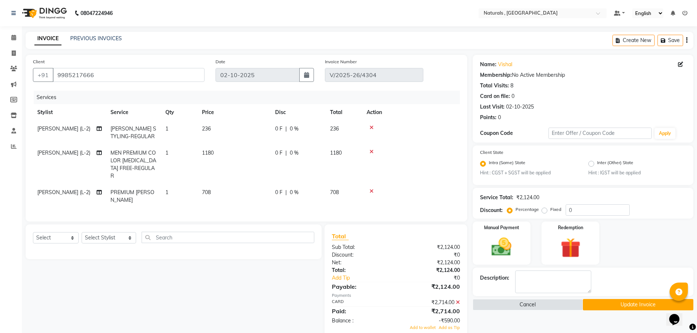
click at [371, 127] on icon at bounding box center [372, 127] width 4 height 5
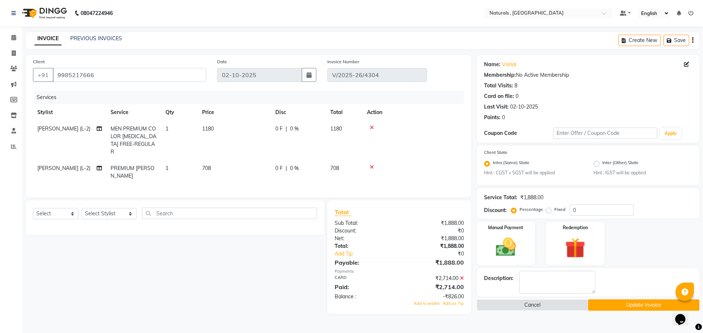
click at [371, 127] on icon at bounding box center [372, 127] width 4 height 5
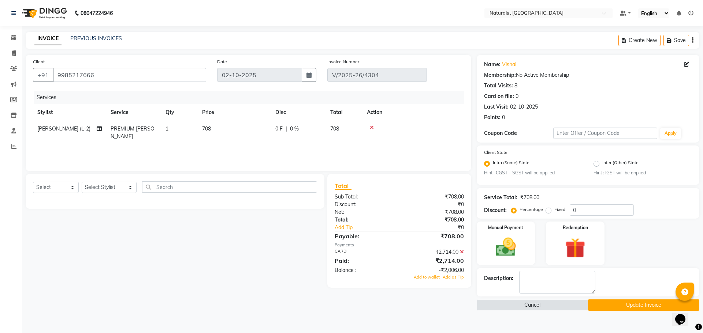
click at [371, 127] on icon at bounding box center [372, 127] width 4 height 5
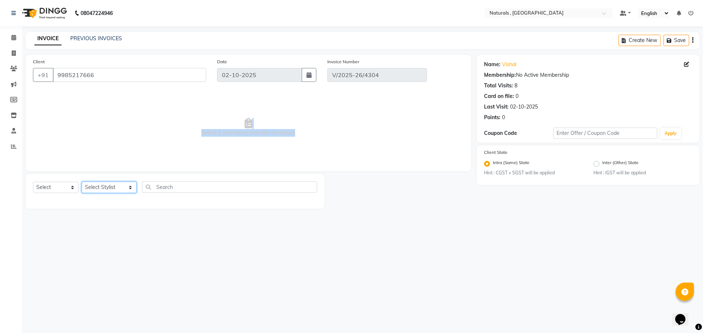
click at [112, 190] on select "Select Stylist ASFIYA (L-3) BHAGYA SHREE GM JAGDISH (L-2) KARIM ( L-2 ) MEHARBA…" at bounding box center [109, 187] width 55 height 11
select select "45000"
click at [82, 182] on select "Select Stylist ASFIYA (L-3) BHAGYA SHREE GM JAGDISH (L-2) KARIM ( L-2 ) MEHARBA…" at bounding box center [109, 187] width 55 height 11
click at [182, 186] on input "text" at bounding box center [229, 187] width 175 height 11
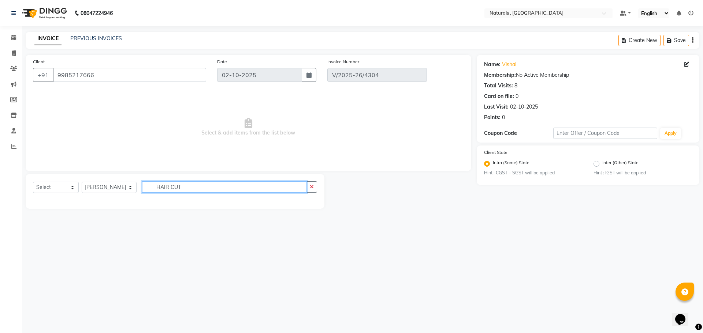
type input "HAIR CUT"
click at [61, 184] on select "Select Service Product Membership Package Voucher Prepaid Gift Card" at bounding box center [56, 187] width 46 height 11
select select "service"
click at [33, 182] on select "Select Service Product Membership Package Voucher Prepaid Gift Card" at bounding box center [56, 187] width 46 height 11
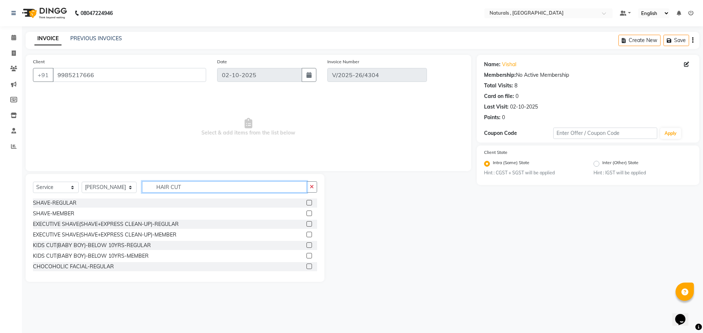
click at [183, 186] on input "HAIR CUT" at bounding box center [224, 187] width 165 height 11
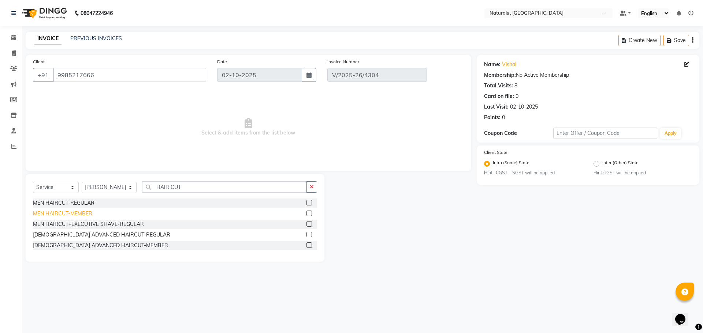
click at [80, 213] on div "MEN HAIRCUT-MEMBER" at bounding box center [62, 214] width 59 height 8
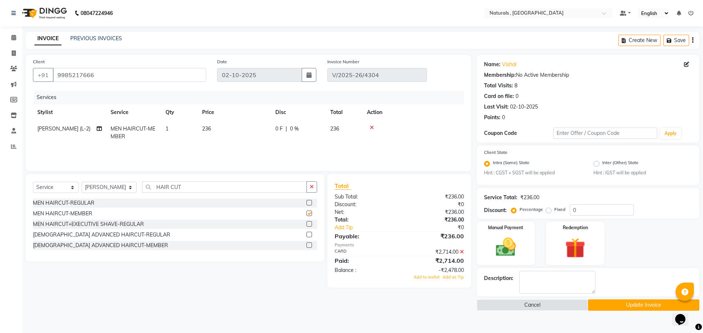
checkbox input "false"
click at [165, 130] on td "1" at bounding box center [179, 133] width 37 height 24
select select "45000"
click at [217, 130] on input "1" at bounding box center [214, 130] width 28 height 11
type input "2"
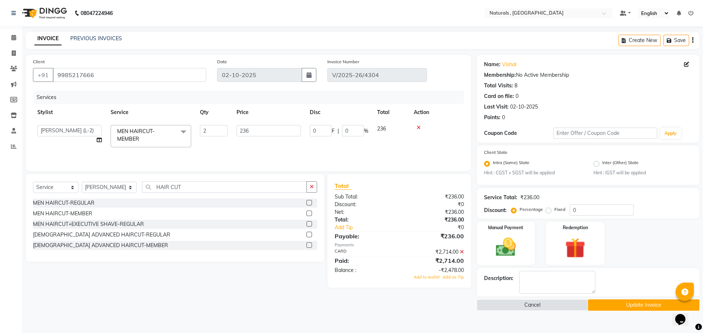
click at [216, 282] on div "Select Service Product Membership Package Voucher Prepaid Gift Card Select Styl…" at bounding box center [172, 231] width 304 height 114
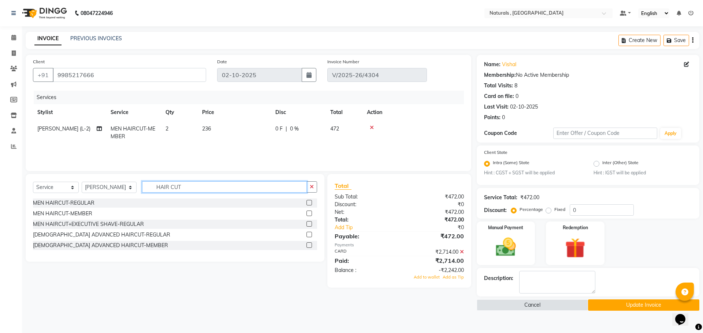
click at [192, 186] on input "HAIR CUT" at bounding box center [224, 187] width 165 height 11
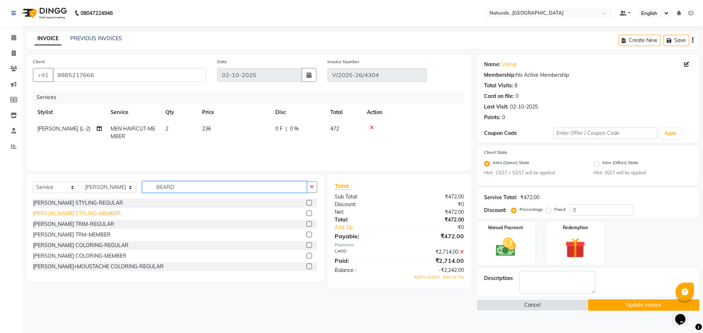
type input "BEARD"
click at [73, 214] on div "BEARD STYLING-MEMBER" at bounding box center [77, 214] width 88 height 8
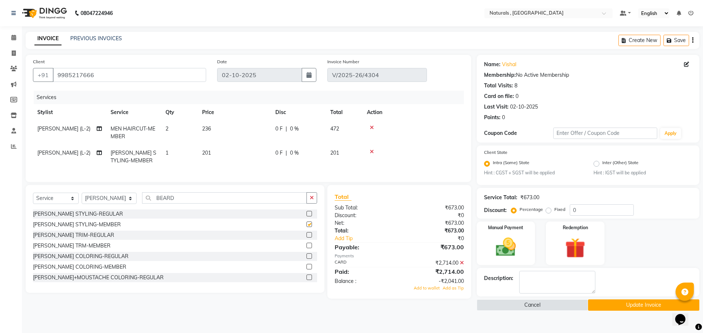
checkbox input "false"
click at [184, 204] on input "BEARD" at bounding box center [224, 197] width 165 height 11
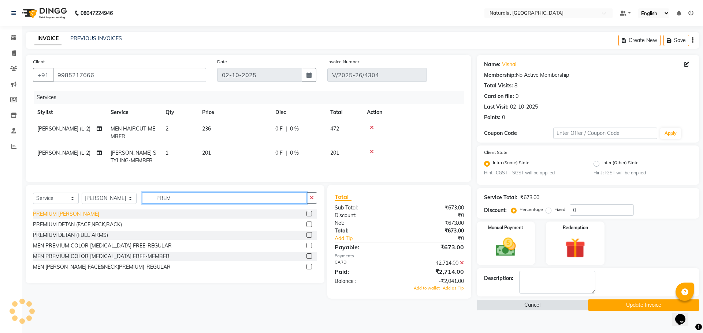
type input "PREM"
click at [67, 217] on div "PREMIUM DE-TAN" at bounding box center [66, 214] width 66 height 8
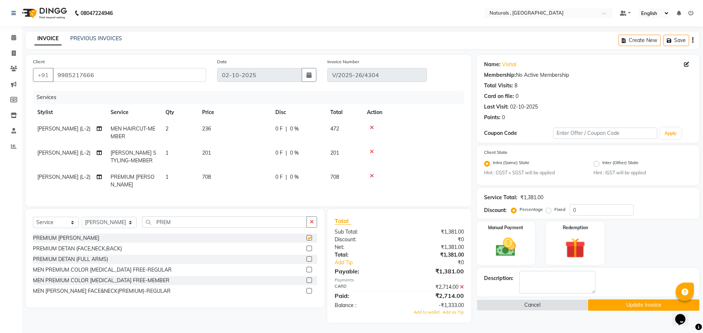
checkbox input "false"
click at [188, 222] on input "PREM" at bounding box center [224, 222] width 165 height 11
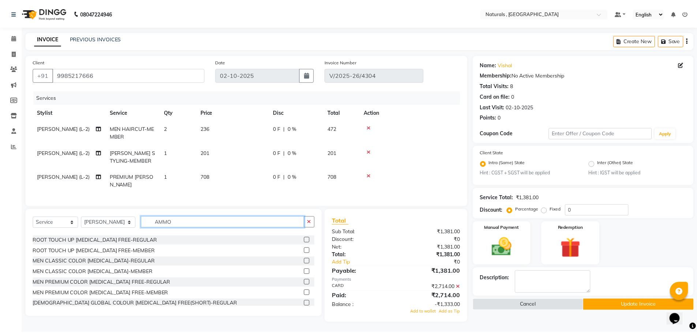
scroll to position [37, 0]
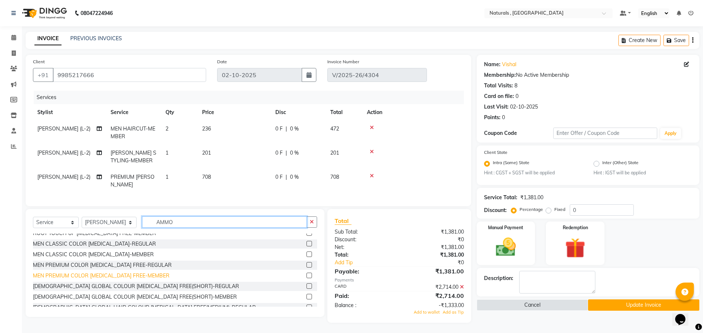
type input "AMMO"
click at [143, 273] on div "MEN PREMIUM COLOR AMMONIA FREE-MEMBER" at bounding box center [101, 276] width 137 height 8
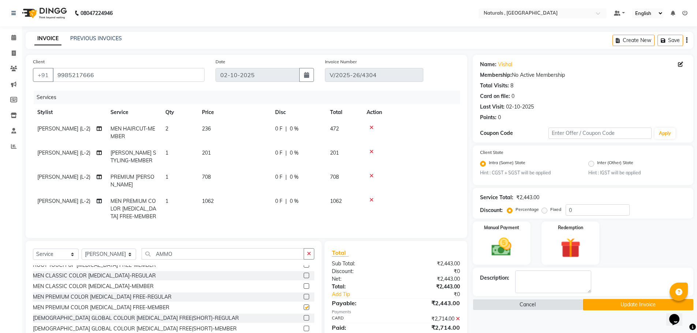
checkbox input "false"
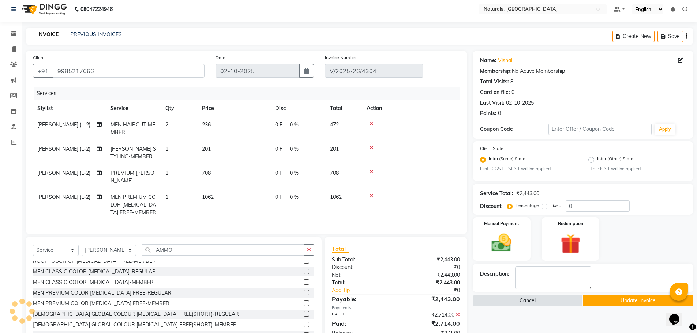
scroll to position [30, 0]
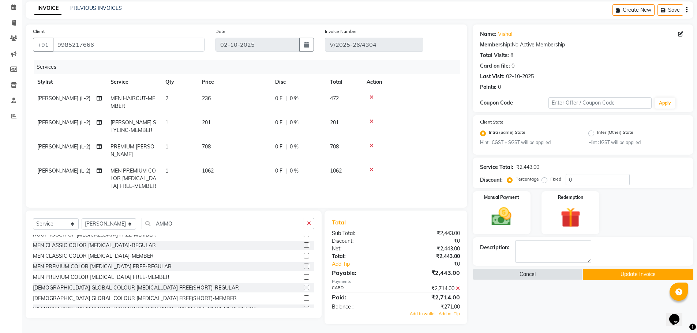
click at [172, 100] on td "2" at bounding box center [179, 102] width 37 height 24
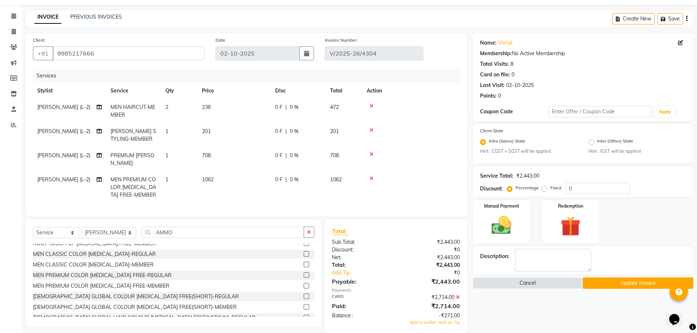
select select "45000"
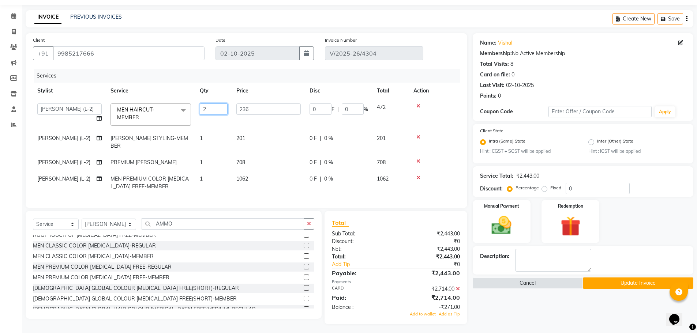
click at [212, 109] on input "2" at bounding box center [214, 109] width 28 height 11
type input "1"
click at [512, 307] on div "Name: Vishal Membership: No Active Membership Total Visits: 8 Card on file: 0 L…" at bounding box center [586, 178] width 226 height 291
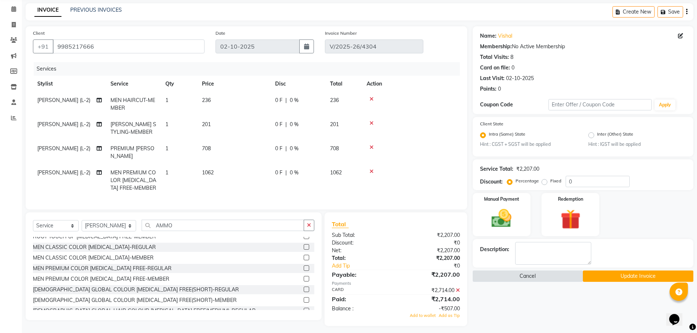
scroll to position [30, 0]
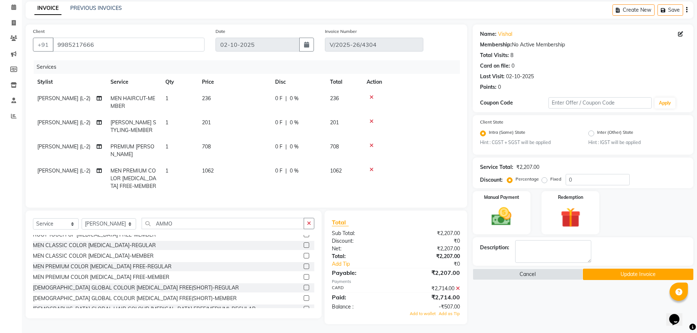
click at [171, 100] on td "1" at bounding box center [179, 102] width 37 height 24
select select "45000"
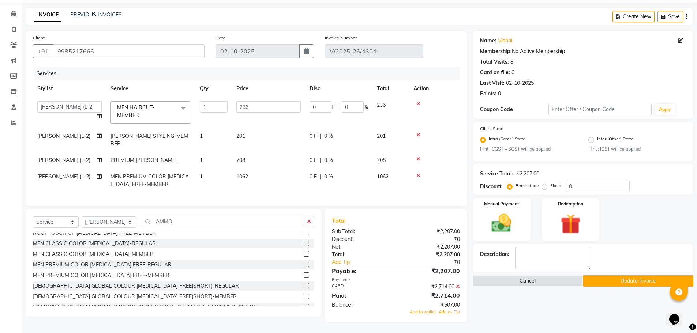
scroll to position [22, 0]
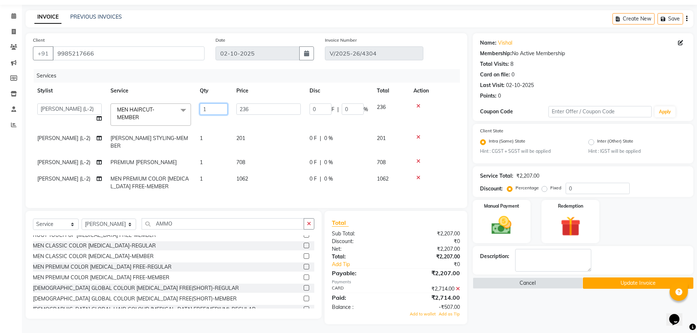
click at [212, 108] on input "1" at bounding box center [214, 109] width 28 height 11
type input "2"
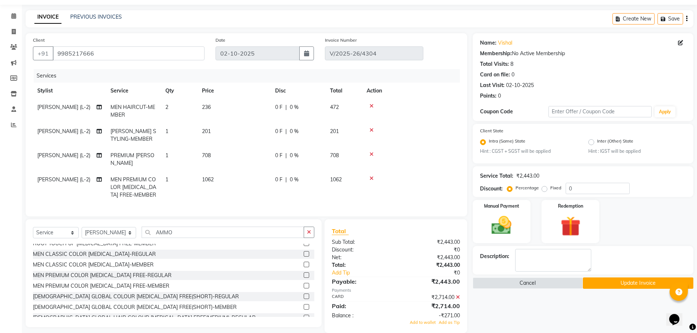
click at [535, 318] on div "Name: Vishal Membership: No Active Membership Total Visits: 8 Card on file: 0 L…" at bounding box center [586, 183] width 226 height 300
click at [209, 176] on span "1062" at bounding box center [208, 179] width 12 height 7
select select "45000"
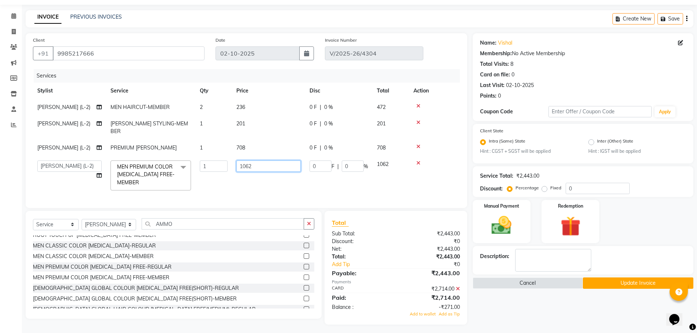
click at [254, 161] on input "1062" at bounding box center [268, 166] width 64 height 11
type input "1060"
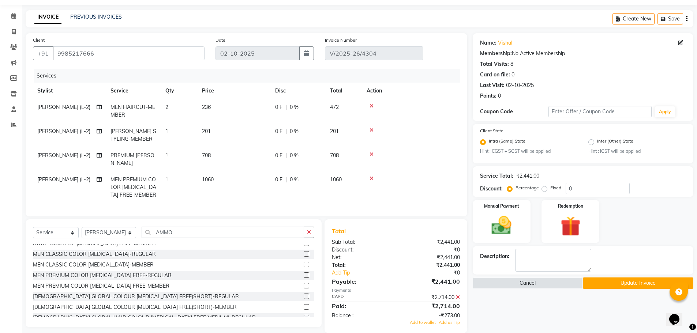
click at [523, 303] on div "Name: Vishal Membership: No Active Membership Total Visits: 8 Card on file: 0 L…" at bounding box center [586, 183] width 226 height 300
click at [215, 176] on td "1060" at bounding box center [234, 188] width 73 height 32
select select "45000"
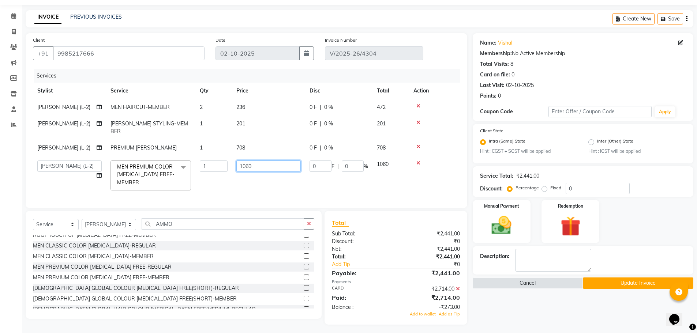
click at [259, 161] on input "1060" at bounding box center [268, 166] width 64 height 11
type input "1061"
click at [561, 315] on div "Name: Vishal Membership: No Active Membership Total Visits: 8 Card on file: 0 L…" at bounding box center [586, 179] width 226 height 292
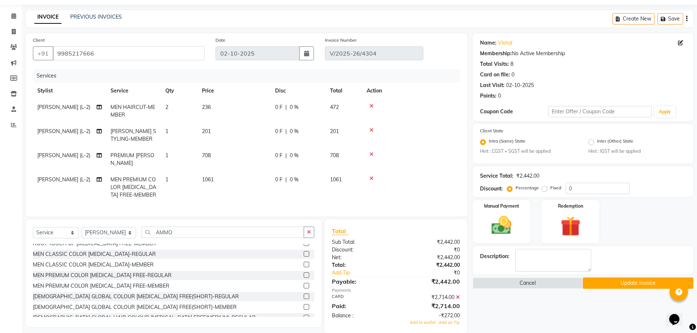
click at [217, 173] on td "1061" at bounding box center [234, 188] width 73 height 32
select select "45000"
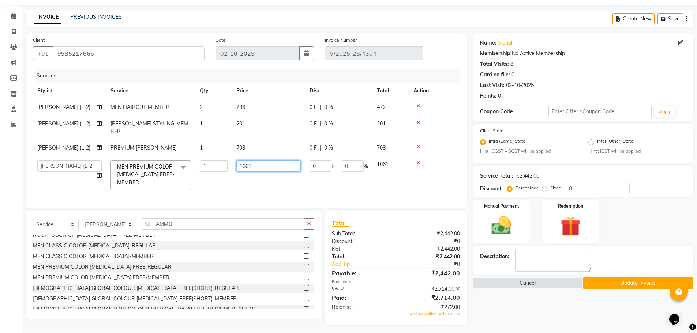
click at [266, 161] on input "1061" at bounding box center [268, 166] width 64 height 11
type input "1062"
click at [543, 320] on div "Name: Vishal Membership: No Active Membership Total Visits: 8 Card on file: 0 L…" at bounding box center [586, 179] width 226 height 292
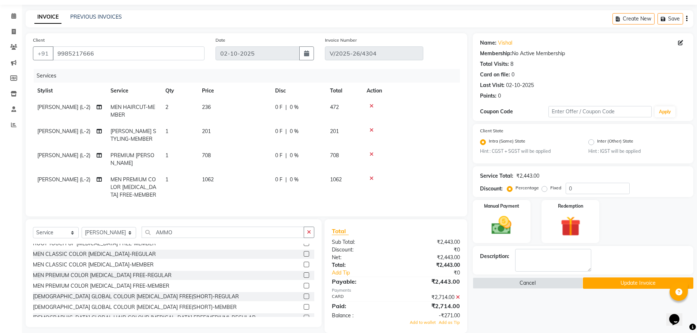
click at [372, 130] on icon at bounding box center [372, 130] width 4 height 5
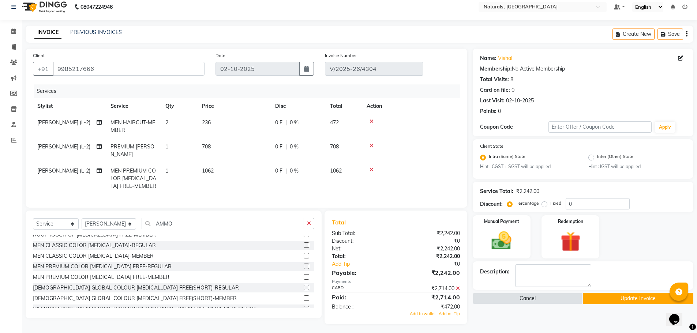
click at [457, 286] on icon at bounding box center [458, 288] width 4 height 5
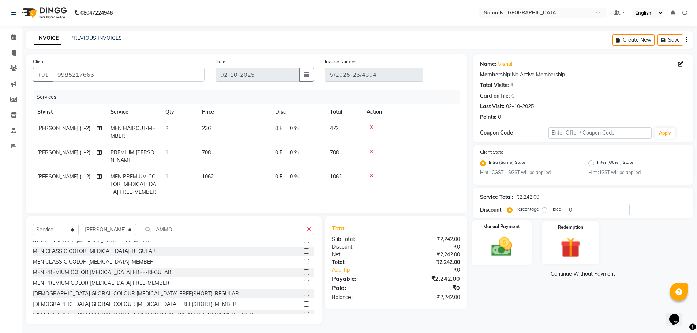
click at [506, 243] on img at bounding box center [502, 247] width 34 height 24
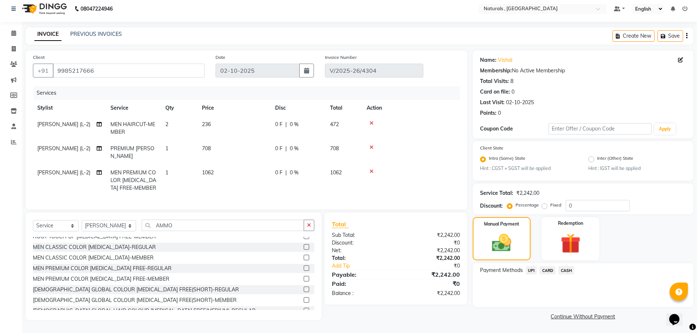
click at [549, 270] on span "CARD" at bounding box center [548, 270] width 16 height 8
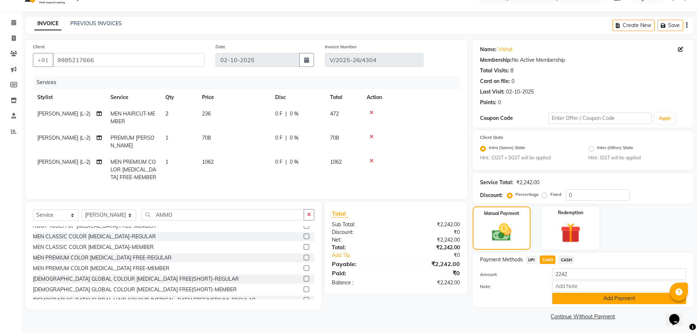
click at [582, 297] on button "Add Payment" at bounding box center [619, 298] width 134 height 11
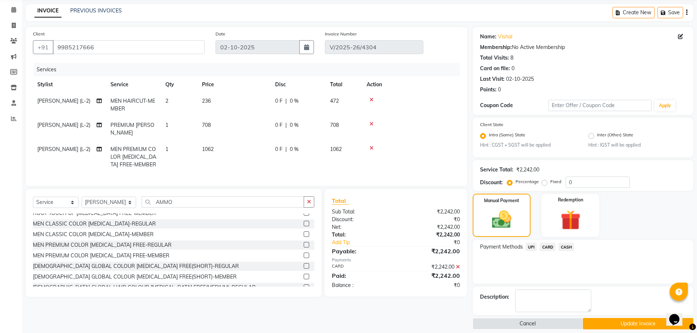
scroll to position [35, 0]
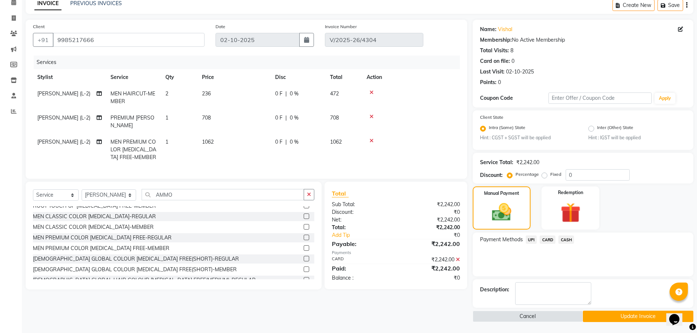
click at [607, 317] on button "Update Invoice" at bounding box center [638, 316] width 111 height 11
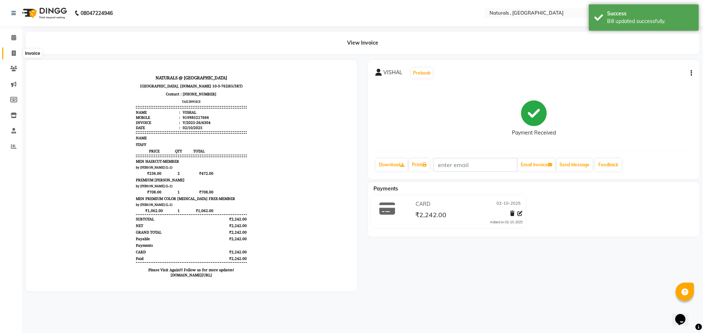
click at [14, 56] on span at bounding box center [13, 53] width 13 height 8
select select "5818"
select select "service"
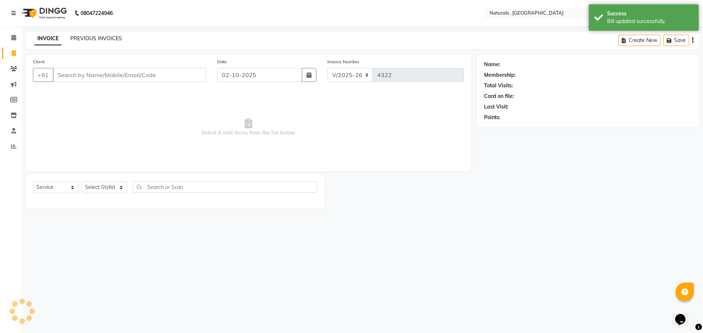
click at [99, 38] on link "PREVIOUS INVOICES" at bounding box center [96, 38] width 52 height 7
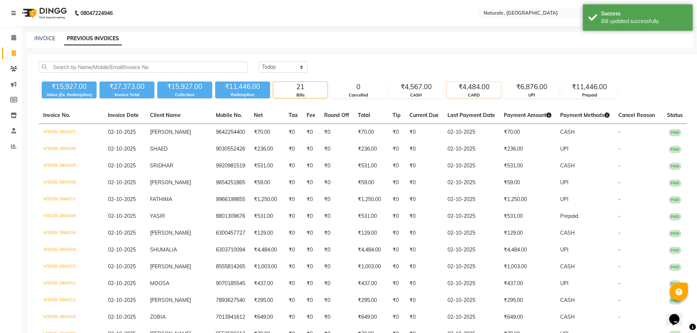
click at [474, 89] on div "₹4,484.00" at bounding box center [474, 87] width 54 height 10
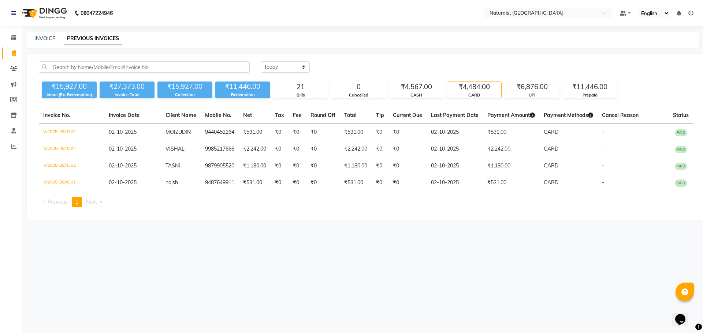
click at [419, 299] on div "08047224946 Select Location × Naturals , Vijay Nagar Colony Default Panel My Pa…" at bounding box center [351, 166] width 703 height 333
click at [526, 94] on div "UPI" at bounding box center [532, 95] width 54 height 6
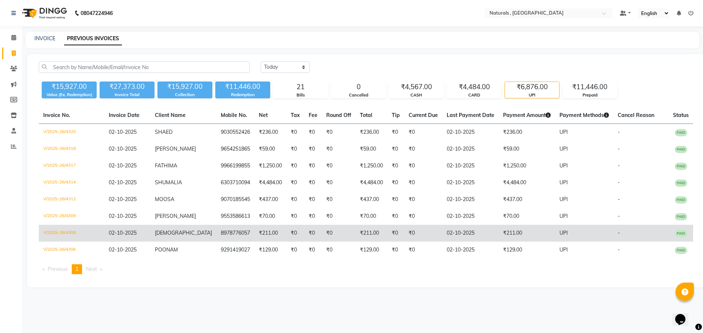
click at [68, 233] on td "V/2025-26/4308" at bounding box center [72, 233] width 66 height 17
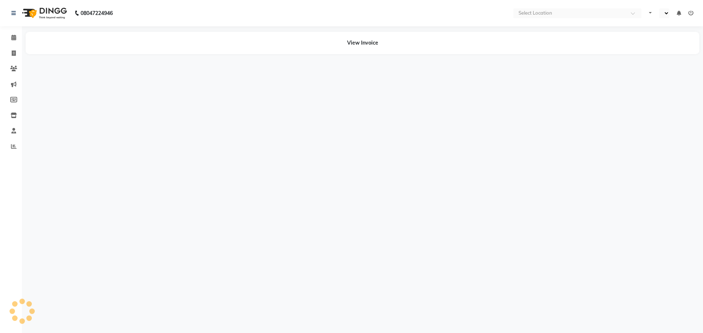
select select "en"
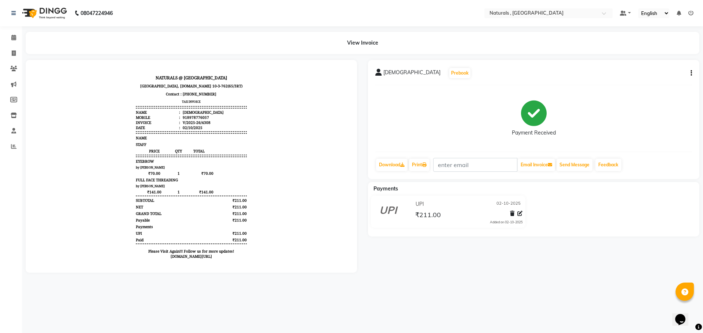
click at [690, 74] on icon "button" at bounding box center [690, 73] width 1 height 0
click at [656, 89] on div "Edit Invoice" at bounding box center [654, 86] width 50 height 9
select select "service"
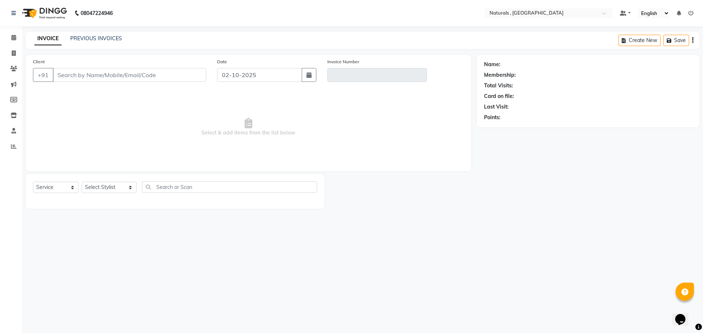
type input "8978776057"
type input "V/2025-26/4308"
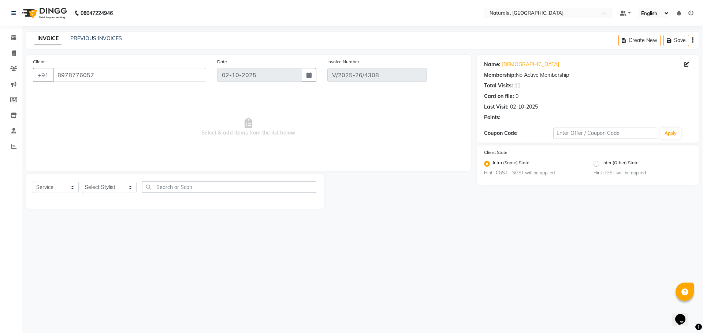
select select "select"
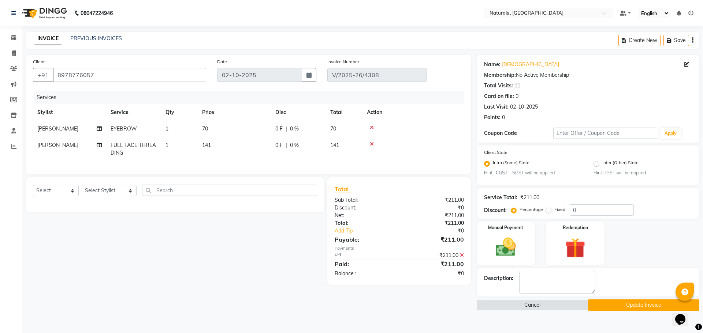
click at [462, 258] on icon at bounding box center [462, 255] width 4 height 5
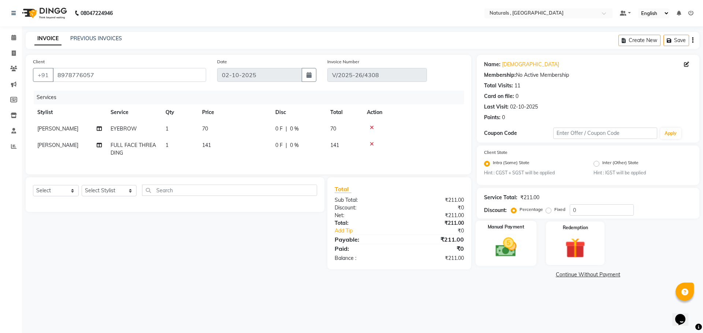
click at [502, 251] on img at bounding box center [506, 248] width 34 height 24
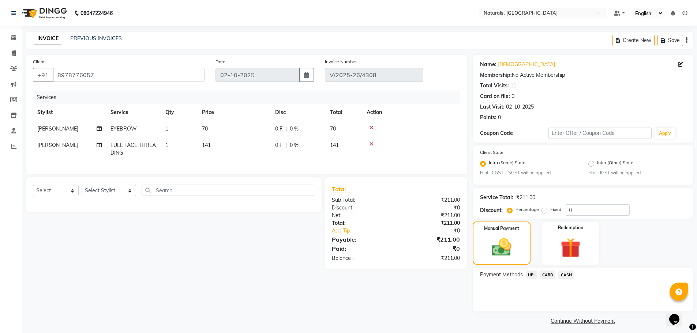
click at [568, 273] on span "CASH" at bounding box center [566, 275] width 16 height 8
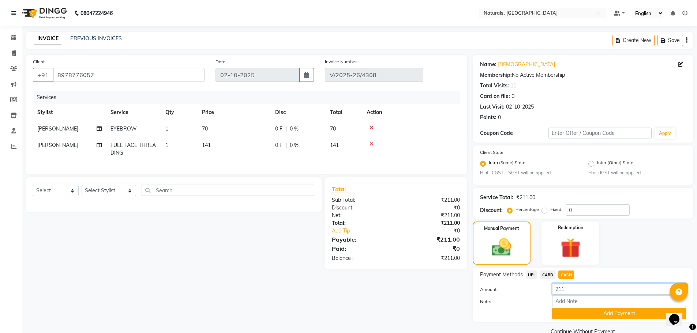
click at [574, 287] on input "211" at bounding box center [619, 289] width 134 height 11
type input "200"
click at [580, 314] on button "Add Payment" at bounding box center [619, 313] width 134 height 11
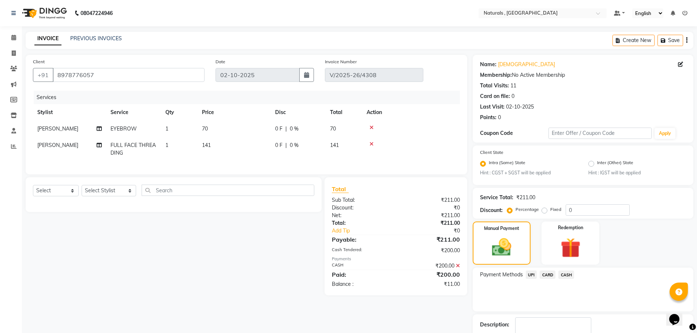
click at [533, 271] on span "UPI" at bounding box center [531, 275] width 11 height 8
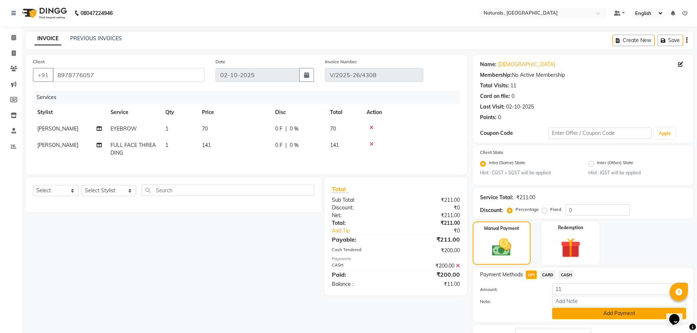
click at [595, 316] on button "Add Payment" at bounding box center [619, 313] width 134 height 11
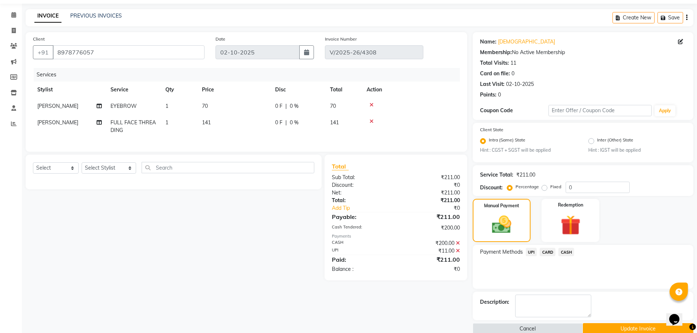
scroll to position [35, 0]
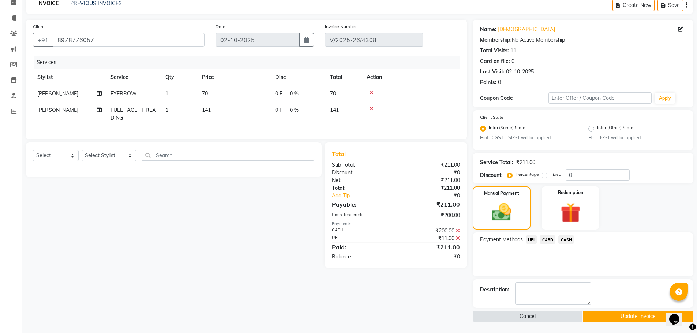
click at [596, 317] on button "Update Invoice" at bounding box center [638, 316] width 111 height 11
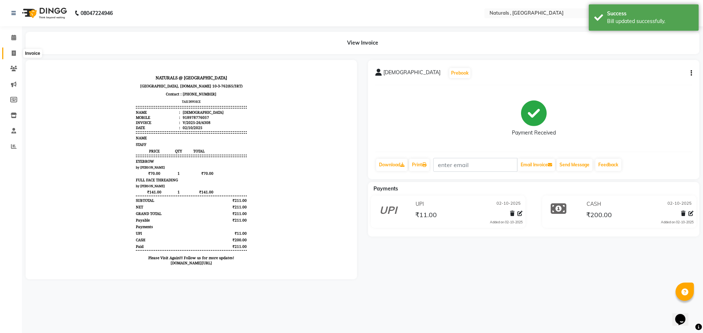
click at [15, 53] on icon at bounding box center [14, 53] width 4 height 5
select select "5818"
select select "service"
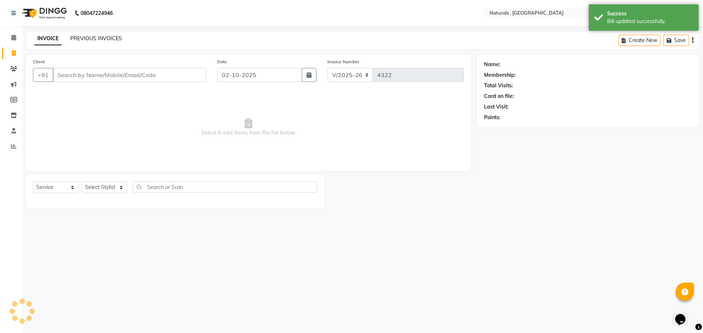
click at [104, 36] on link "PREVIOUS INVOICES" at bounding box center [96, 38] width 52 height 7
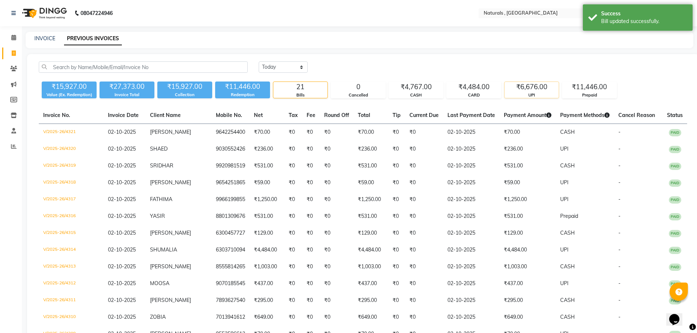
click at [541, 84] on div "₹6,676.00" at bounding box center [532, 87] width 54 height 10
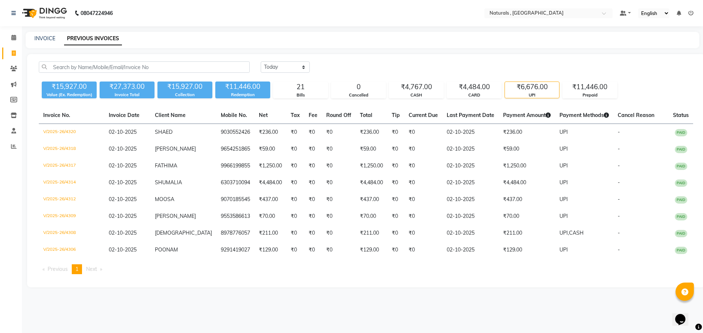
click at [536, 93] on div "UPI" at bounding box center [532, 95] width 54 height 6
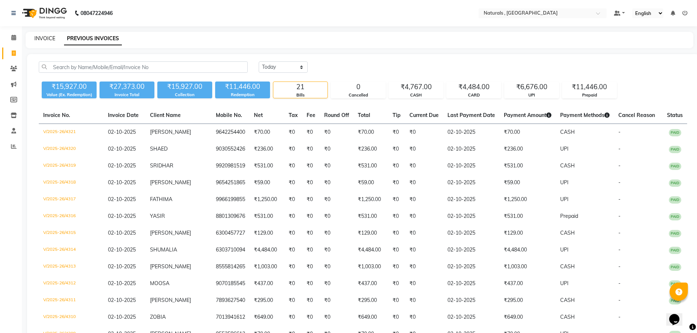
click at [40, 37] on link "INVOICE" at bounding box center [44, 38] width 21 height 7
select select "5818"
select select "service"
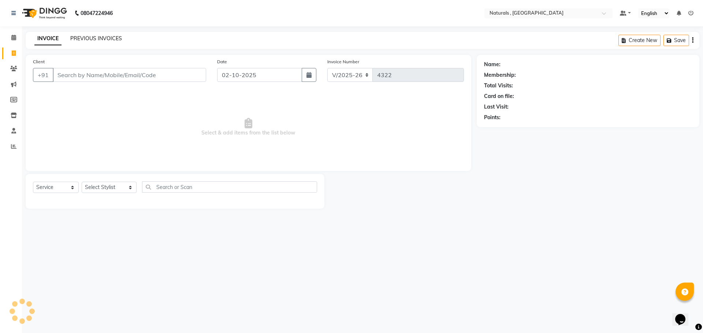
click at [111, 38] on link "PREVIOUS INVOICES" at bounding box center [96, 38] width 52 height 7
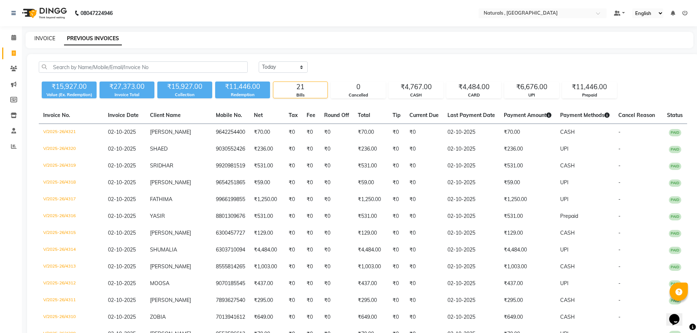
click at [46, 40] on link "INVOICE" at bounding box center [44, 38] width 21 height 7
select select "service"
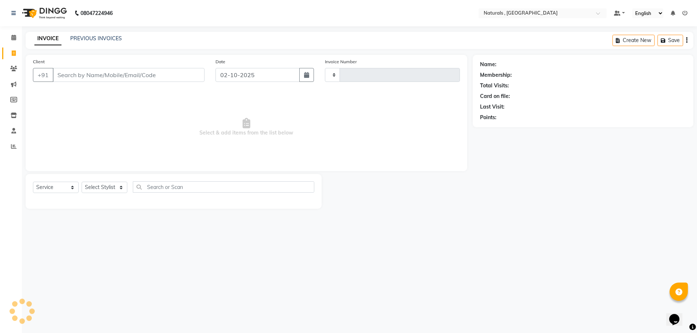
type input "4322"
select select "5818"
click at [113, 190] on select "Select Stylist ASFIYA (L-3) BHAGYA SHREE GM [PERSON_NAME] (L-2) [PERSON_NAME] (…" at bounding box center [109, 187] width 55 height 11
select select "40756"
click at [82, 182] on select "Select Stylist ASFIYA (L-3) BHAGYA SHREE GM [PERSON_NAME] (L-2) [PERSON_NAME] (…" at bounding box center [109, 187] width 55 height 11
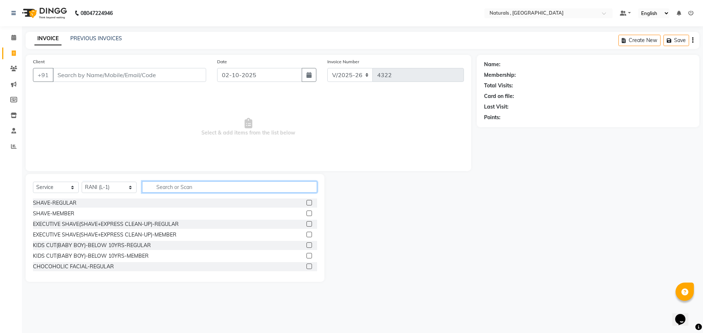
click at [200, 187] on input "text" at bounding box center [229, 187] width 175 height 11
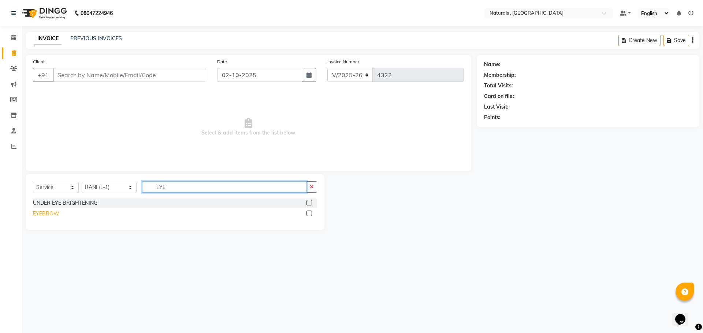
type input "EYE"
click at [43, 214] on div "EYEBROW" at bounding box center [46, 214] width 26 height 8
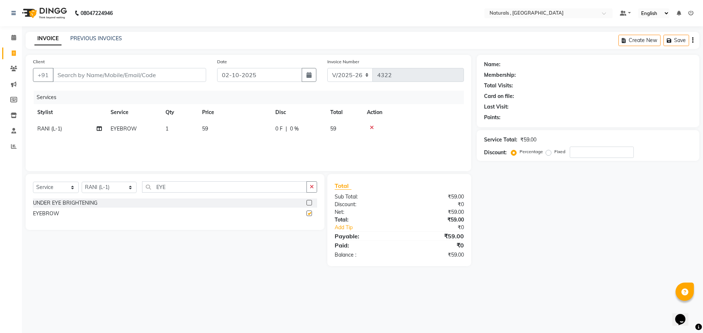
checkbox input "false"
click at [167, 186] on input "EYE" at bounding box center [224, 187] width 165 height 11
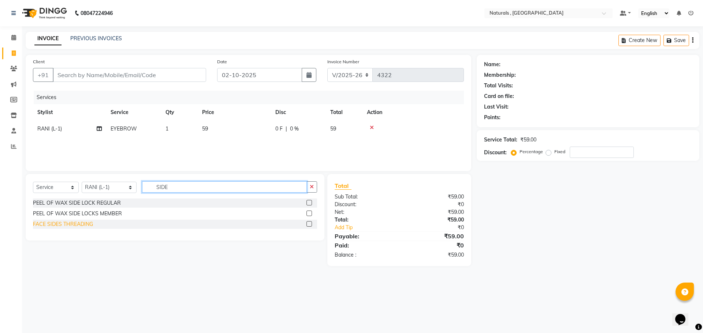
type input "SIDE"
click at [80, 224] on div "FACE SIDES THREADING" at bounding box center [63, 225] width 60 height 8
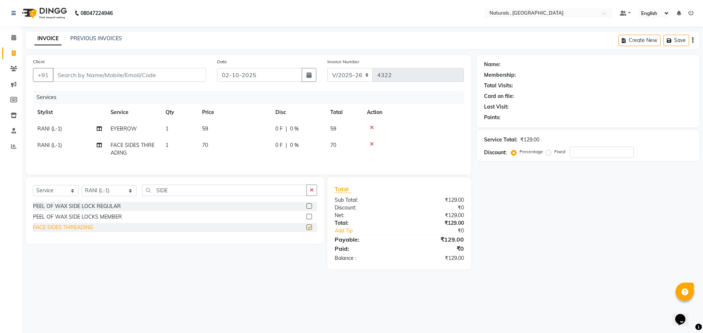
checkbox input "false"
click at [182, 195] on input "SIDE" at bounding box center [224, 190] width 165 height 11
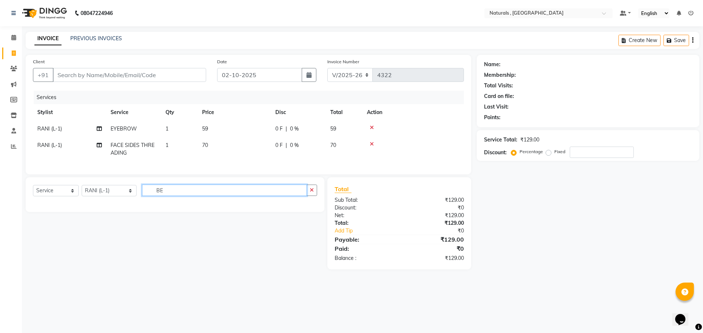
type input "B"
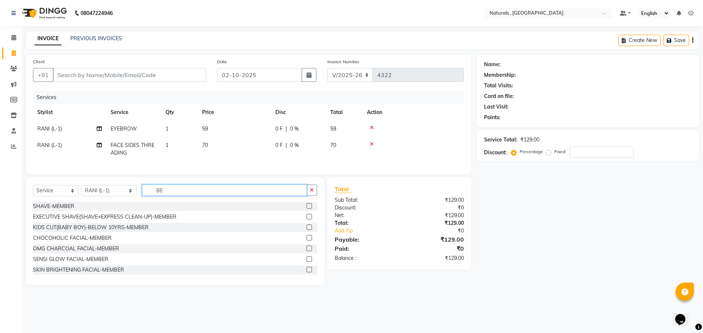
type input "B"
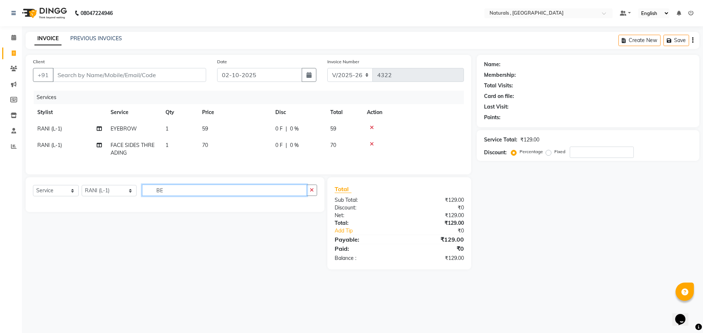
type input "B"
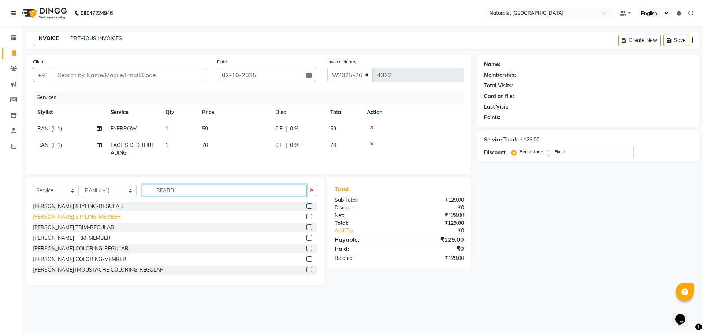
type input "BEARD"
click at [84, 221] on div "[PERSON_NAME] STYLING-MEMBER" at bounding box center [77, 217] width 88 height 8
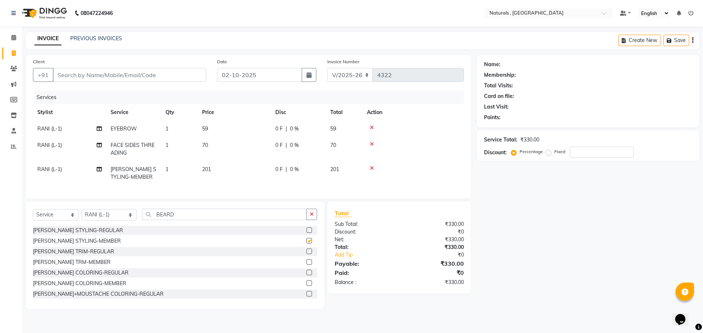
checkbox input "false"
click at [157, 71] on input "Client" at bounding box center [129, 75] width 153 height 14
type input "9"
type input "0"
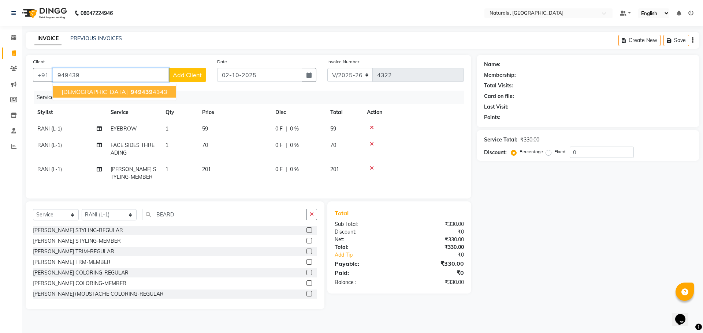
click at [129, 91] on ngb-highlight "949439 4343" at bounding box center [148, 91] width 38 height 7
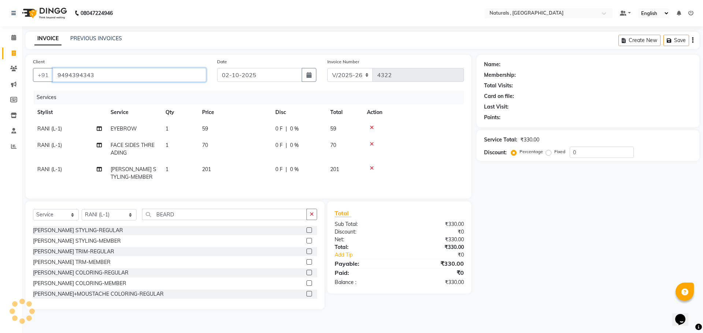
type input "9494394343"
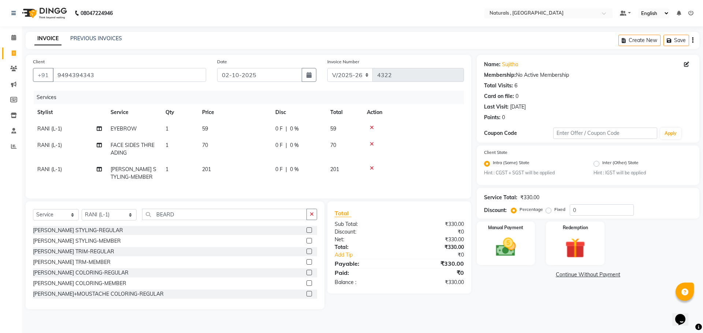
click at [501, 310] on div "Name: Sujitha Membership: No Active Membership Total Visits: 6 Card on file: 0 …" at bounding box center [590, 182] width 228 height 255
click at [520, 291] on div "Name: Sujitha Membership: No Active Membership Total Visits: 6 Card on file: 0 …" at bounding box center [590, 182] width 228 height 255
click at [519, 251] on img at bounding box center [506, 248] width 34 height 24
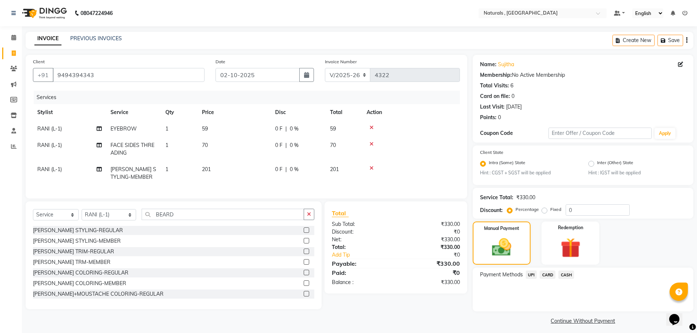
click at [533, 274] on span "UPI" at bounding box center [531, 275] width 11 height 8
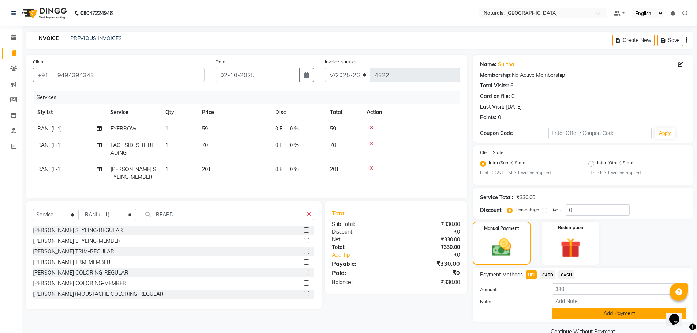
click at [617, 311] on button "Add Payment" at bounding box center [619, 313] width 134 height 11
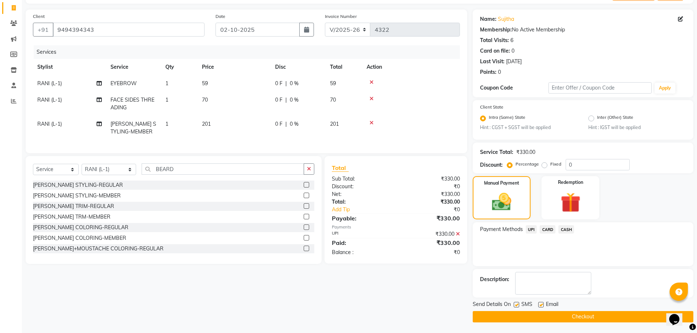
scroll to position [46, 0]
click at [611, 316] on button "Checkout" at bounding box center [583, 316] width 221 height 11
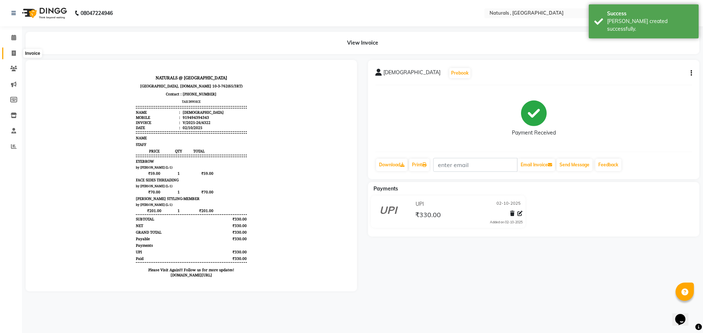
click at [15, 55] on icon at bounding box center [14, 53] width 4 height 5
select select "5818"
select select "service"
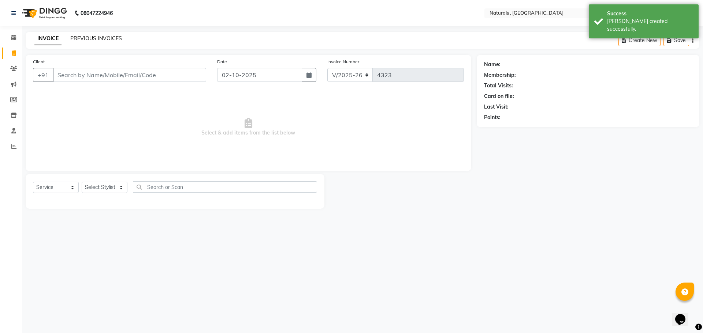
click at [81, 40] on link "PREVIOUS INVOICES" at bounding box center [96, 38] width 52 height 7
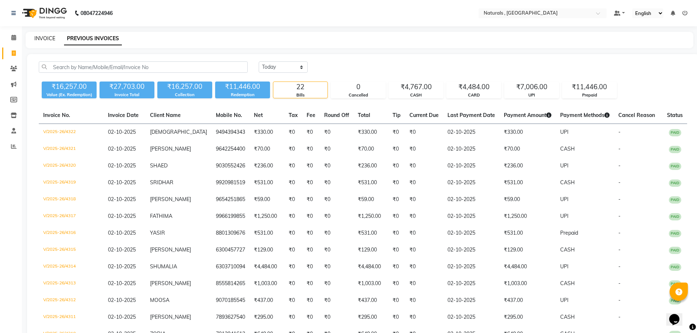
click at [50, 38] on link "INVOICE" at bounding box center [44, 38] width 21 height 7
select select "5818"
select select "service"
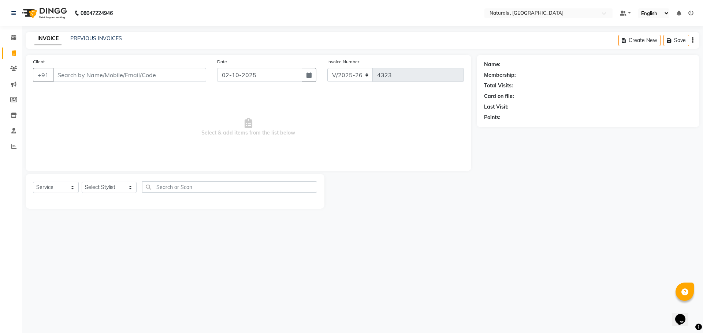
click at [89, 71] on input "Client" at bounding box center [129, 75] width 153 height 14
type input "9666460236"
click at [181, 77] on span "Add Client" at bounding box center [187, 74] width 29 height 7
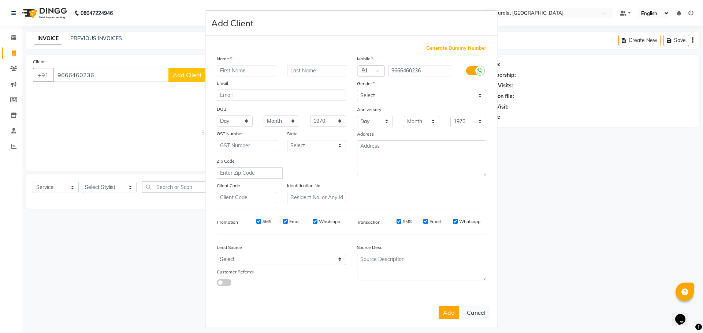
click at [262, 66] on input "text" at bounding box center [246, 70] width 59 height 11
type input "AYSHA"
click at [405, 91] on select "Select [DEMOGRAPHIC_DATA] [DEMOGRAPHIC_DATA] Other Prefer Not To Say" at bounding box center [421, 95] width 129 height 11
click at [357, 90] on select "Select [DEMOGRAPHIC_DATA] [DEMOGRAPHIC_DATA] Other Prefer Not To Say" at bounding box center [421, 95] width 129 height 11
drag, startPoint x: 393, startPoint y: 94, endPoint x: 393, endPoint y: 100, distance: 6.2
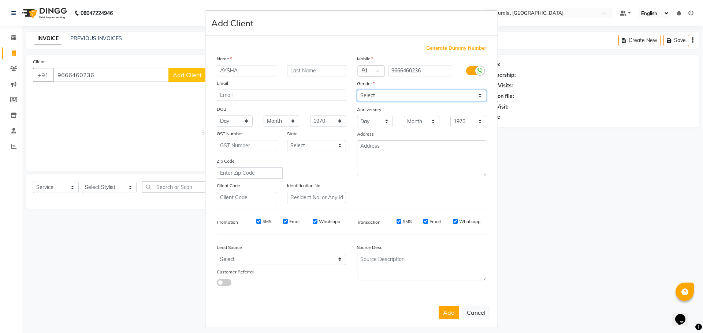
click at [393, 98] on select "Select [DEMOGRAPHIC_DATA] [DEMOGRAPHIC_DATA] Other Prefer Not To Say" at bounding box center [421, 95] width 129 height 11
select select "[DEMOGRAPHIC_DATA]"
click at [357, 90] on select "Select [DEMOGRAPHIC_DATA] [DEMOGRAPHIC_DATA] Other Prefer Not To Say" at bounding box center [421, 95] width 129 height 11
click at [444, 313] on button "Add" at bounding box center [448, 312] width 20 height 13
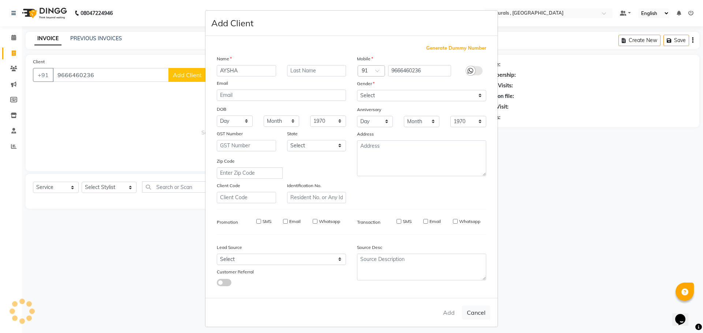
select select
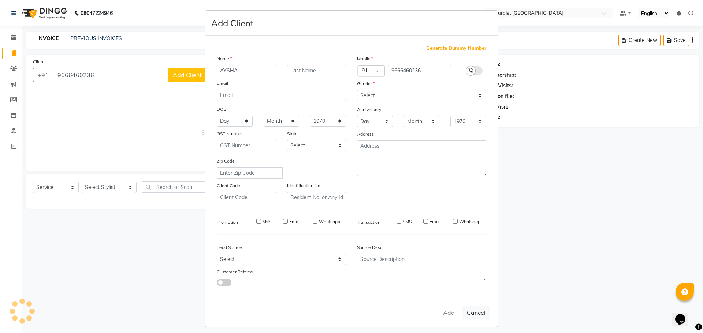
select select
checkbox input "false"
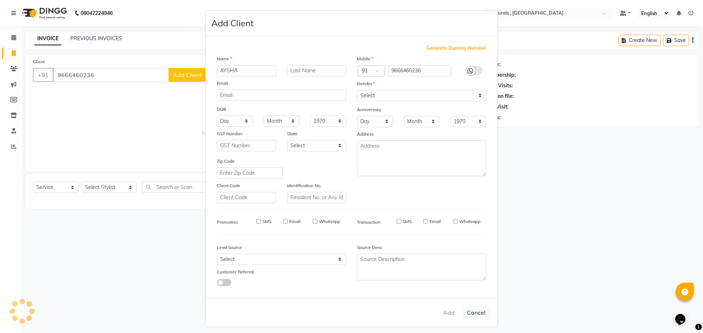
checkbox input "false"
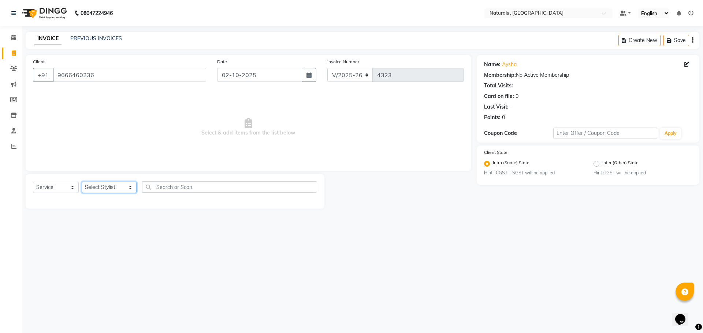
click at [112, 189] on select "Select Stylist ASFIYA (L-3) BHAGYA SHREE GM [PERSON_NAME] (L-2) [PERSON_NAME] (…" at bounding box center [109, 187] width 55 height 11
click at [82, 182] on select "Select Stylist ASFIYA (L-3) BHAGYA SHREE GM [PERSON_NAME] (L-2) [PERSON_NAME] (…" at bounding box center [109, 187] width 55 height 11
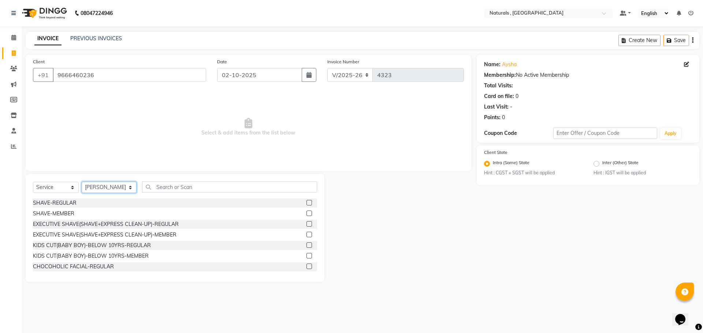
click at [112, 185] on select "Select Stylist ASFIYA (L-3) BHAGYA SHREE GM [PERSON_NAME] (L-2) [PERSON_NAME] (…" at bounding box center [109, 187] width 55 height 11
select select "86727"
click at [82, 182] on select "Select Stylist ASFIYA (L-3) BHAGYA SHREE GM [PERSON_NAME] (L-2) [PERSON_NAME] (…" at bounding box center [109, 187] width 55 height 11
click at [166, 187] on input "text" at bounding box center [229, 187] width 175 height 11
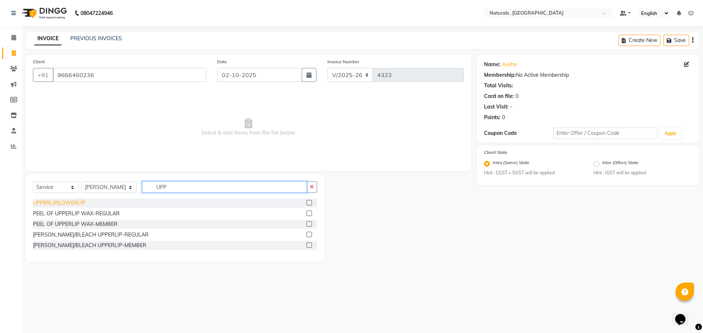
type input "UPP"
drag, startPoint x: 81, startPoint y: 201, endPoint x: 86, endPoint y: 202, distance: 4.9
click at [84, 201] on div "UPPERLIP/LOWERLIP" at bounding box center [59, 203] width 52 height 8
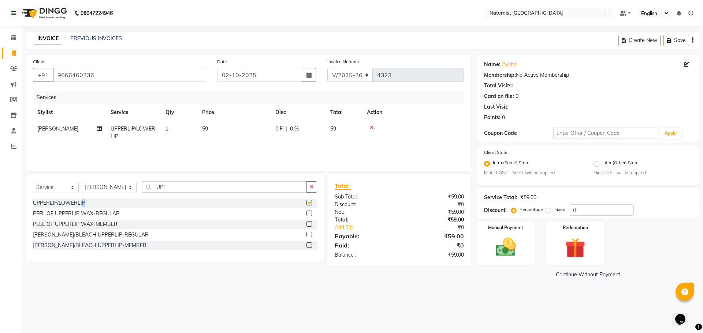
checkbox input "false"
click at [519, 245] on img at bounding box center [506, 248] width 34 height 24
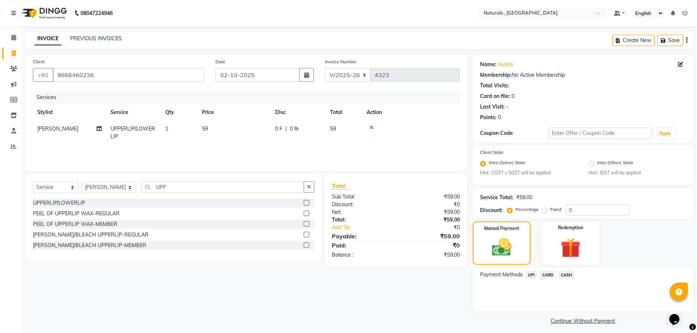
click at [531, 275] on span "UPI" at bounding box center [531, 275] width 11 height 8
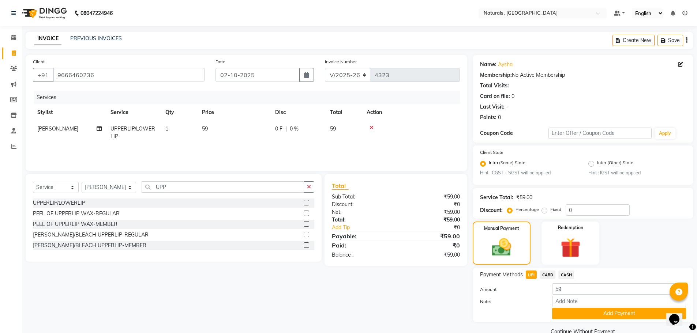
click at [577, 321] on div "Payment Methods UPI CARD CASH Amount: 59 Note: Add Payment" at bounding box center [583, 295] width 221 height 55
click at [577, 312] on button "Add Payment" at bounding box center [619, 313] width 134 height 11
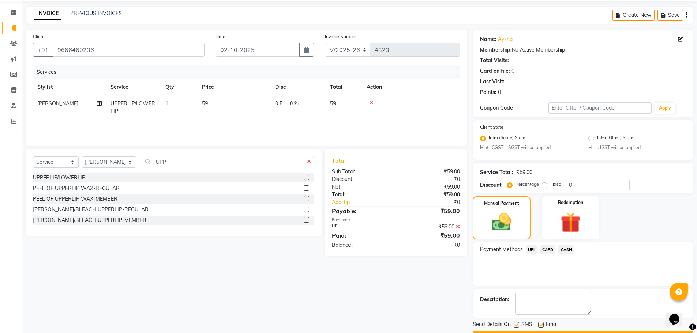
scroll to position [46, 0]
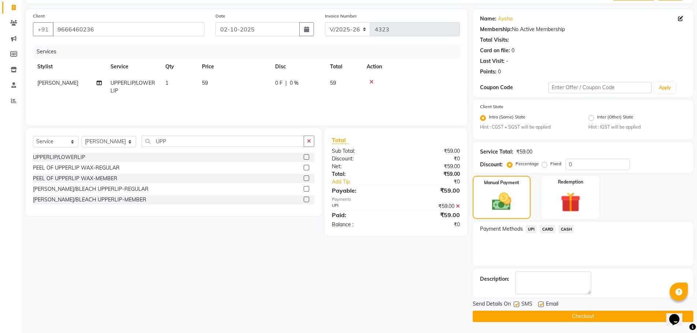
click at [578, 321] on button "Checkout" at bounding box center [583, 316] width 221 height 11
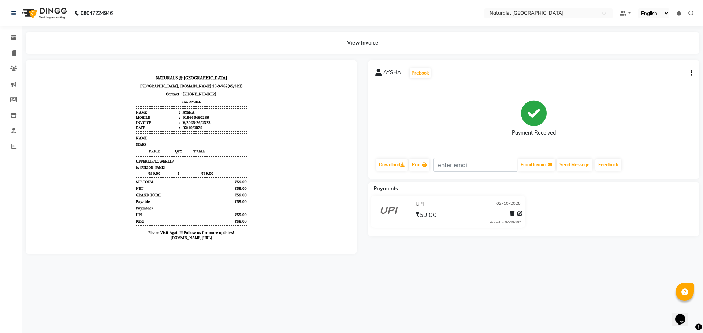
drag, startPoint x: 90, startPoint y: 91, endPoint x: 515, endPoint y: 297, distance: 472.7
click at [515, 297] on div "08047224946 Select Location × Naturals , Vijay Nagar Colony Default Panel My Pa…" at bounding box center [351, 166] width 703 height 333
click at [11, 53] on span at bounding box center [13, 53] width 13 height 8
select select "5818"
select select "service"
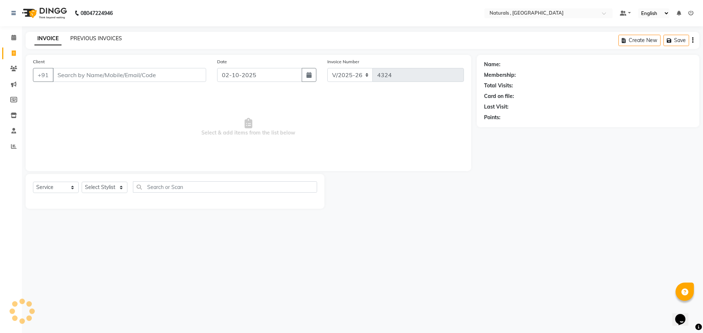
click at [114, 39] on link "PREVIOUS INVOICES" at bounding box center [96, 38] width 52 height 7
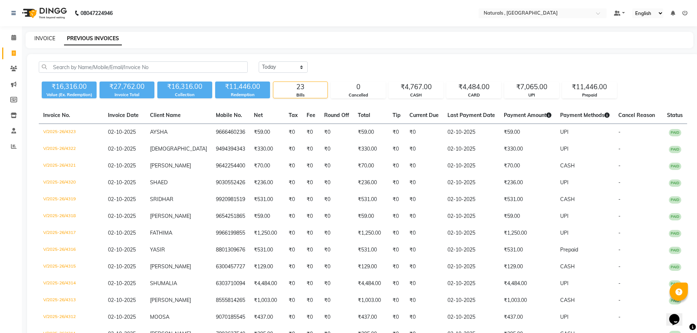
click at [44, 37] on link "INVOICE" at bounding box center [44, 38] width 21 height 7
select select "service"
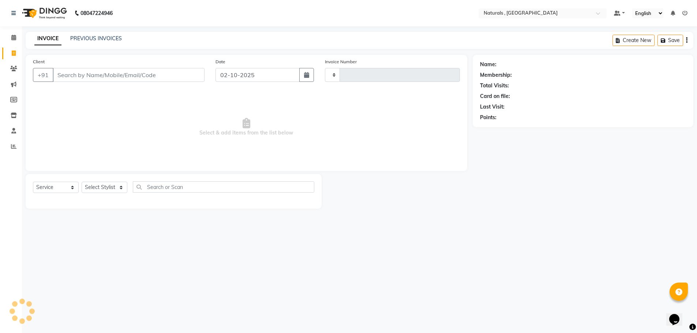
type input "4324"
select select "5818"
click at [103, 190] on select "Select Stylist ASFIYA (L-3) BHAGYA SHREE GM [PERSON_NAME] (L-2) [PERSON_NAME] (…" at bounding box center [109, 187] width 55 height 11
click at [225, 127] on span "Select & add items from the list below" at bounding box center [248, 127] width 431 height 73
click at [177, 77] on input "Client" at bounding box center [129, 75] width 153 height 14
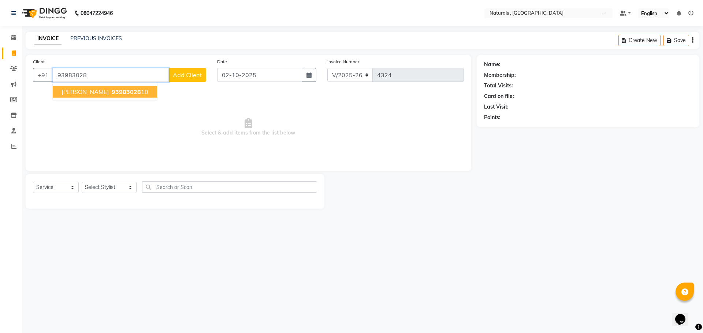
click at [132, 89] on ngb-highlight "93983028 10" at bounding box center [129, 91] width 38 height 7
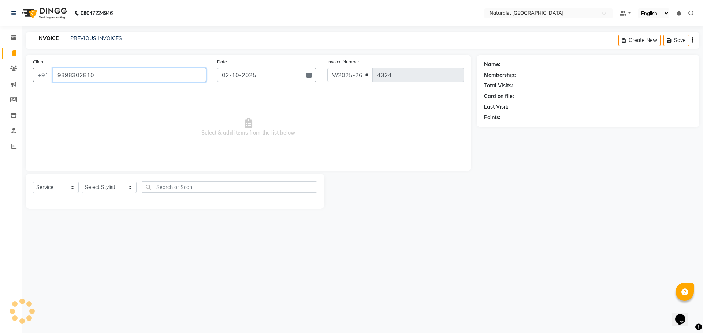
type input "9398302810"
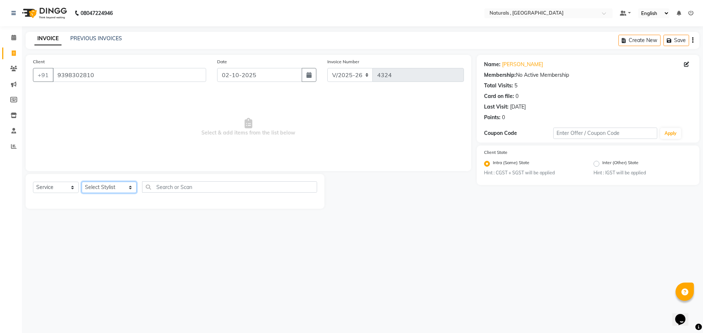
click at [125, 186] on select "Select Stylist ASFIYA (L-3) BHAGYA SHREE GM [PERSON_NAME] (L-2) [PERSON_NAME] (…" at bounding box center [109, 187] width 55 height 11
select select "86727"
click at [82, 182] on select "Select Stylist ASFIYA (L-3) BHAGYA SHREE GM [PERSON_NAME] (L-2) [PERSON_NAME] (…" at bounding box center [109, 187] width 55 height 11
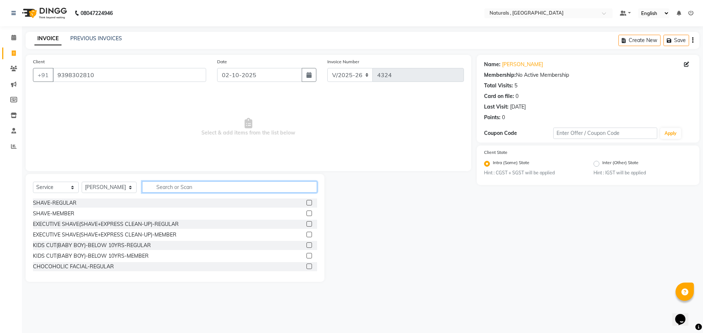
click at [175, 186] on input "text" at bounding box center [229, 187] width 175 height 11
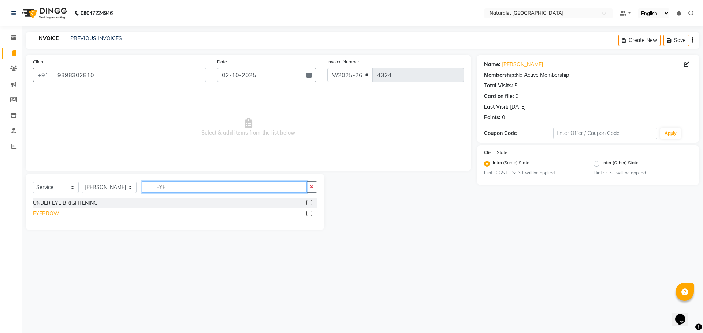
type input "EYE"
click at [52, 215] on div "EYEBROW" at bounding box center [46, 214] width 26 height 8
checkbox input "false"
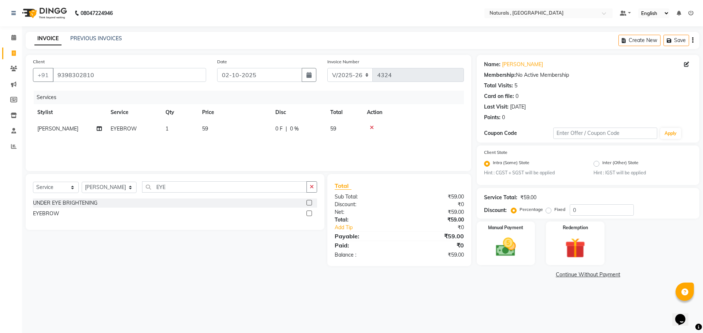
click at [201, 130] on td "59" at bounding box center [234, 129] width 73 height 16
select select "86727"
click at [507, 252] on img at bounding box center [506, 248] width 34 height 24
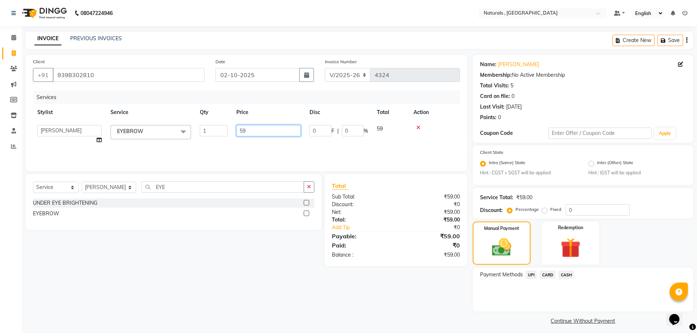
click at [251, 130] on input "59" at bounding box center [268, 130] width 64 height 11
type input "5"
type input "70"
click at [387, 293] on div "Client [PHONE_NUMBER] Date [DATE] Invoice Number V/2025 V/[PHONE_NUMBER] Servic…" at bounding box center [246, 191] width 453 height 272
drag, startPoint x: 530, startPoint y: 274, endPoint x: 543, endPoint y: 282, distance: 15.3
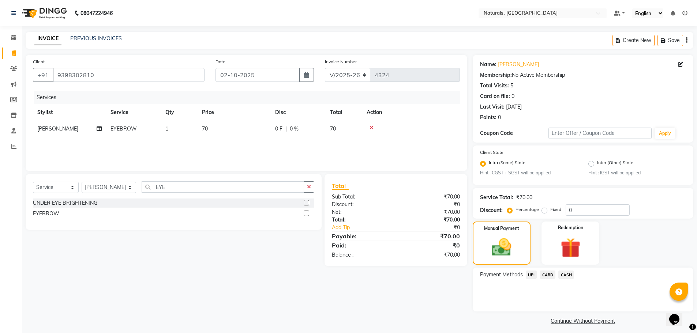
click at [530, 274] on span "UPI" at bounding box center [531, 275] width 11 height 8
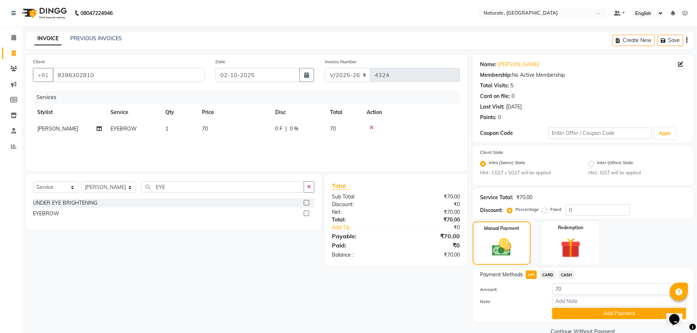
click at [586, 320] on div "Payment Methods UPI CARD CASH Amount: 70 Note: Add Payment" at bounding box center [583, 295] width 221 height 55
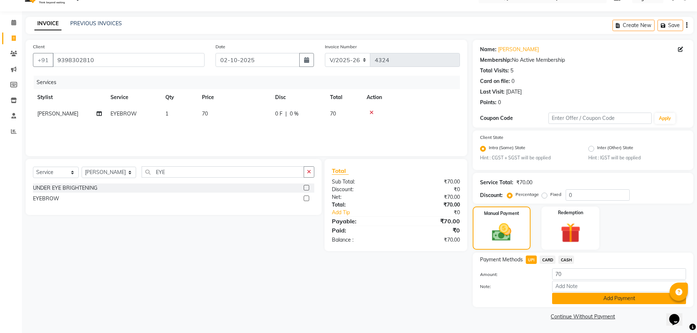
click at [585, 301] on button "Add Payment" at bounding box center [619, 298] width 134 height 11
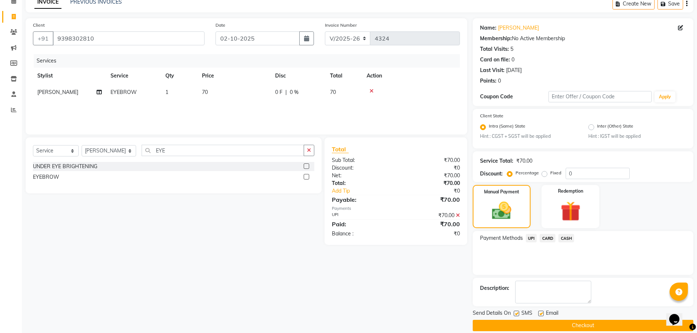
scroll to position [46, 0]
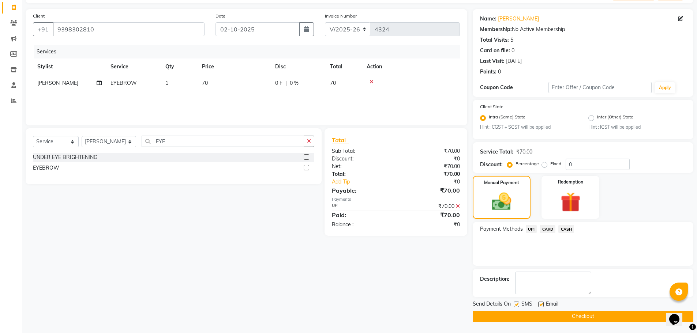
click at [598, 319] on button "Checkout" at bounding box center [583, 316] width 221 height 11
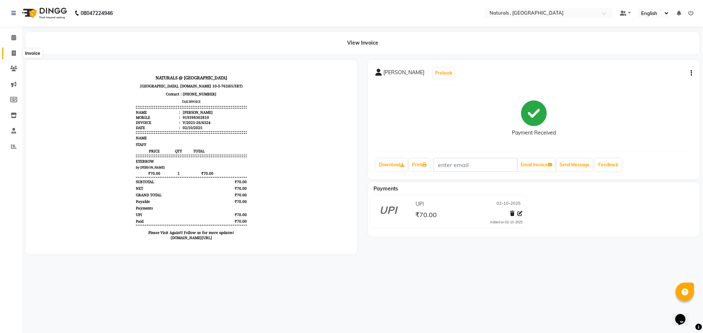
click at [13, 53] on icon at bounding box center [14, 53] width 4 height 5
select select "5818"
select select "service"
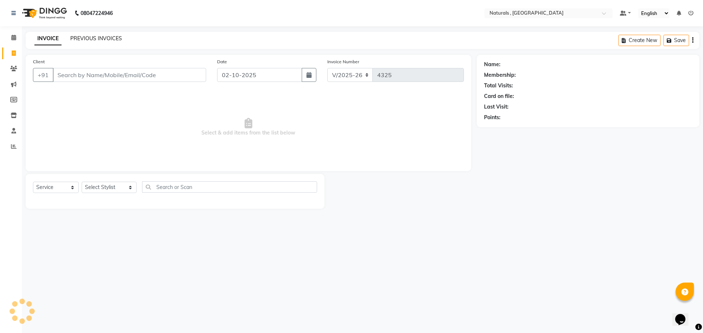
click at [105, 38] on link "PREVIOUS INVOICES" at bounding box center [96, 38] width 52 height 7
